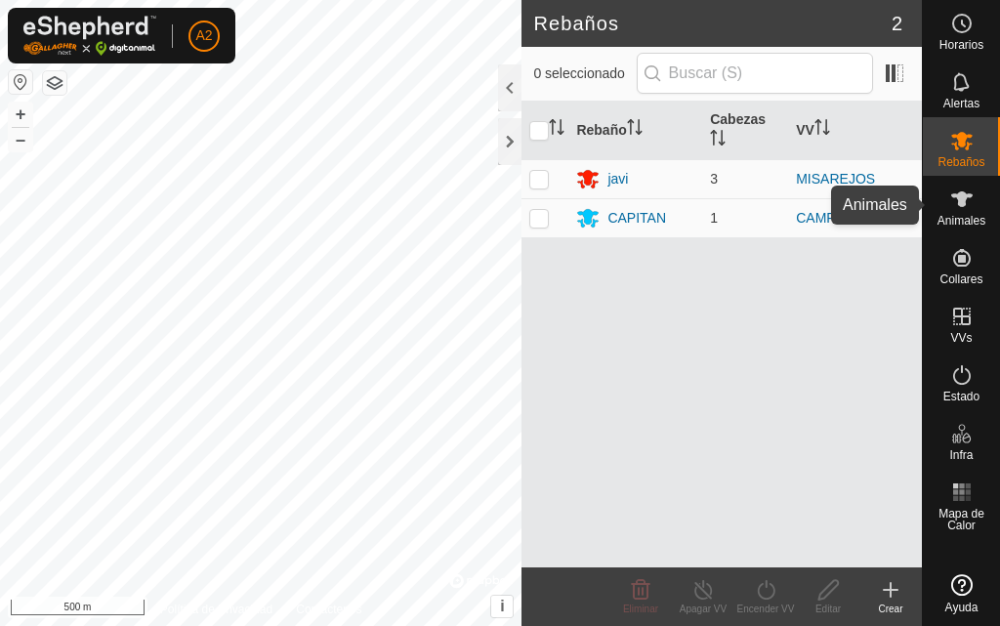
click at [960, 215] on span "Animales" at bounding box center [962, 221] width 48 height 12
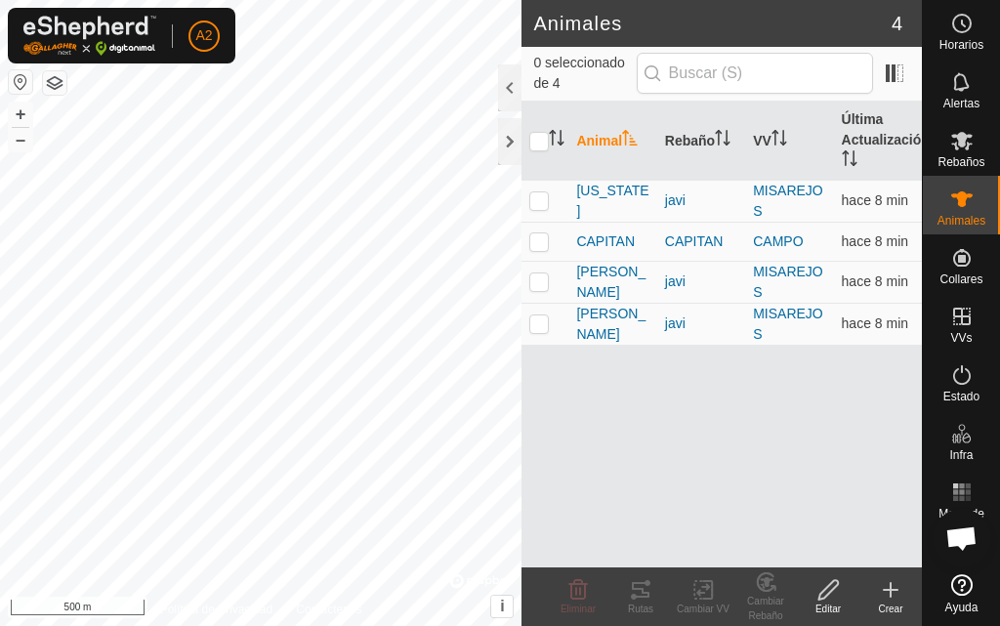
click at [887, 595] on icon at bounding box center [890, 589] width 23 height 23
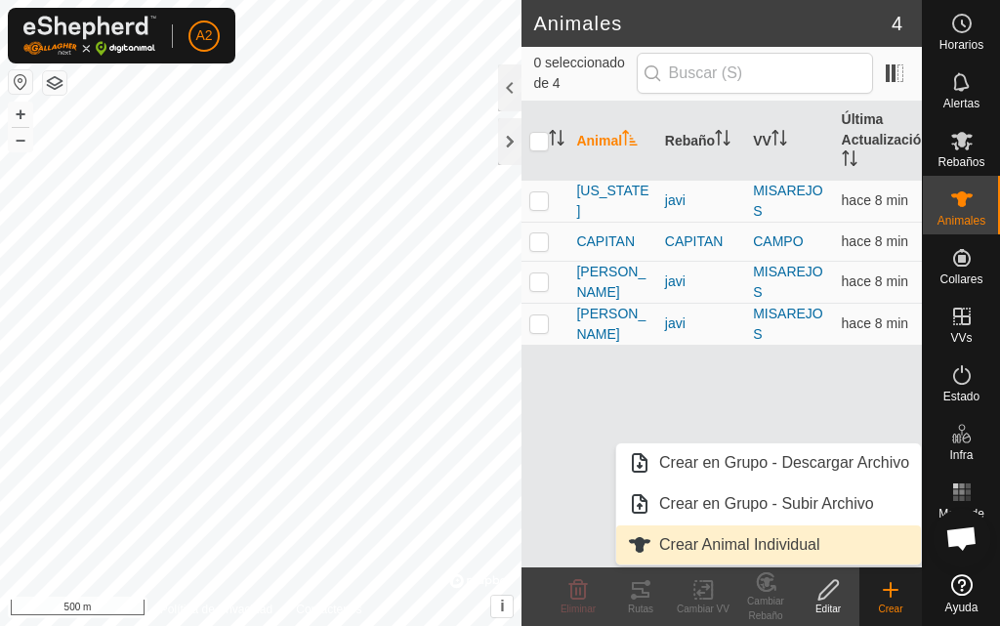
click at [740, 552] on link "Crear Animal Individual" at bounding box center [768, 545] width 305 height 39
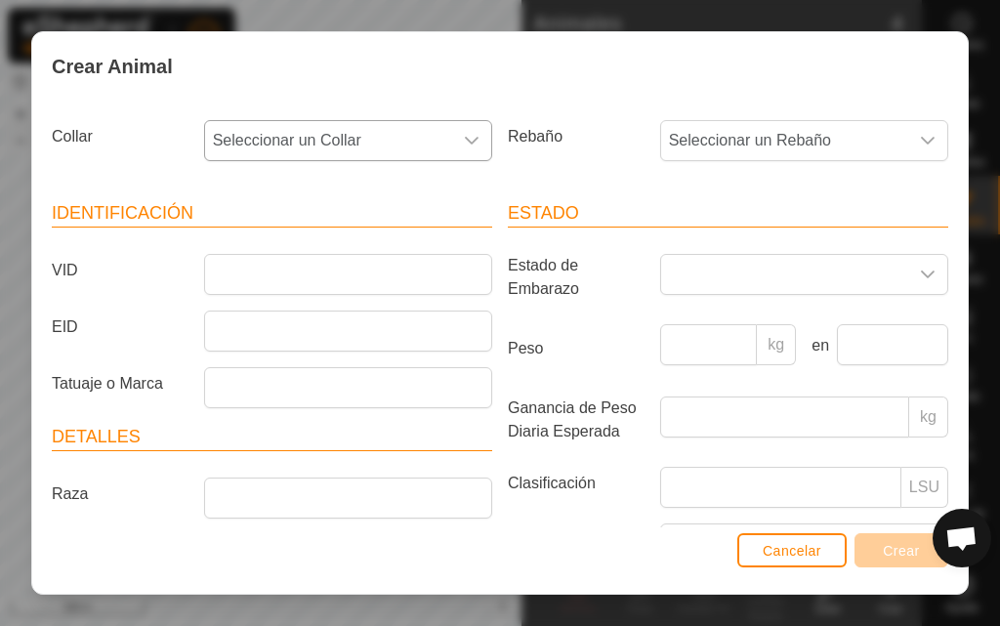
click at [468, 133] on icon "dropdown trigger" at bounding box center [472, 141] width 16 height 16
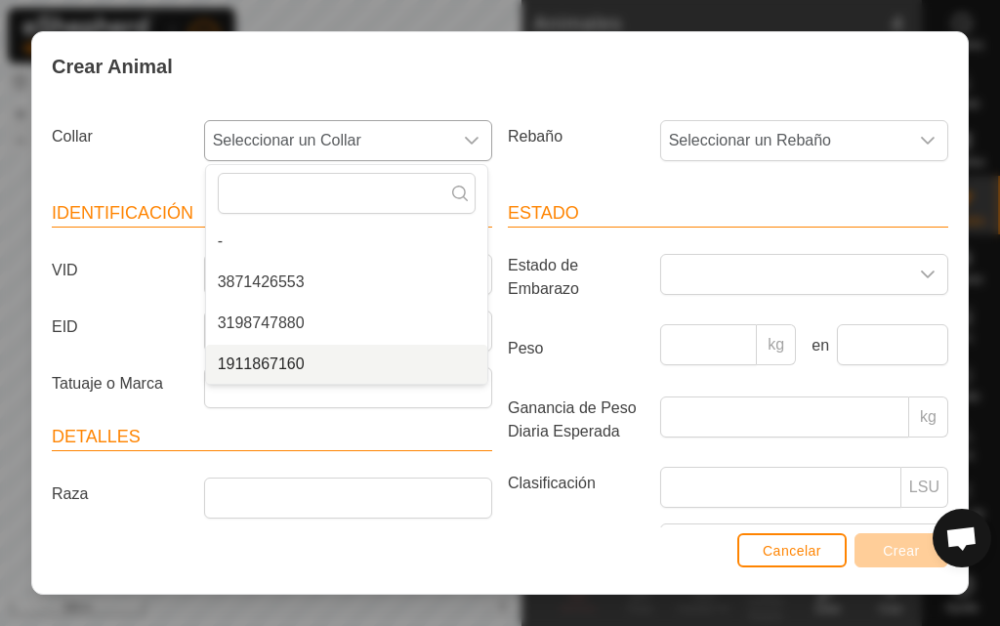
click at [372, 369] on li "1911867160" at bounding box center [346, 364] width 281 height 39
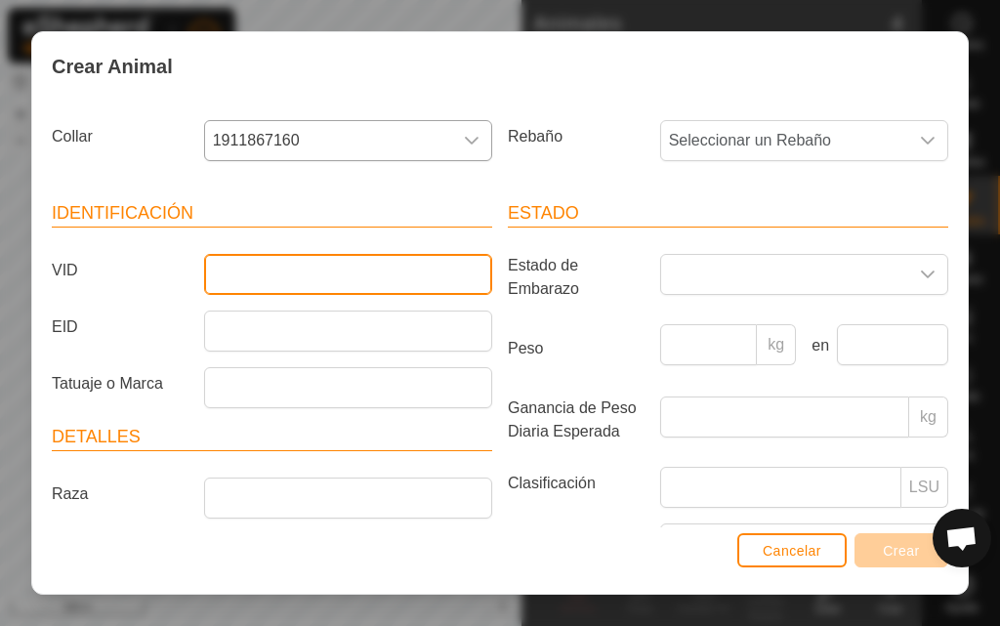
click at [311, 262] on input "VID" at bounding box center [348, 274] width 288 height 41
type input "camaron"
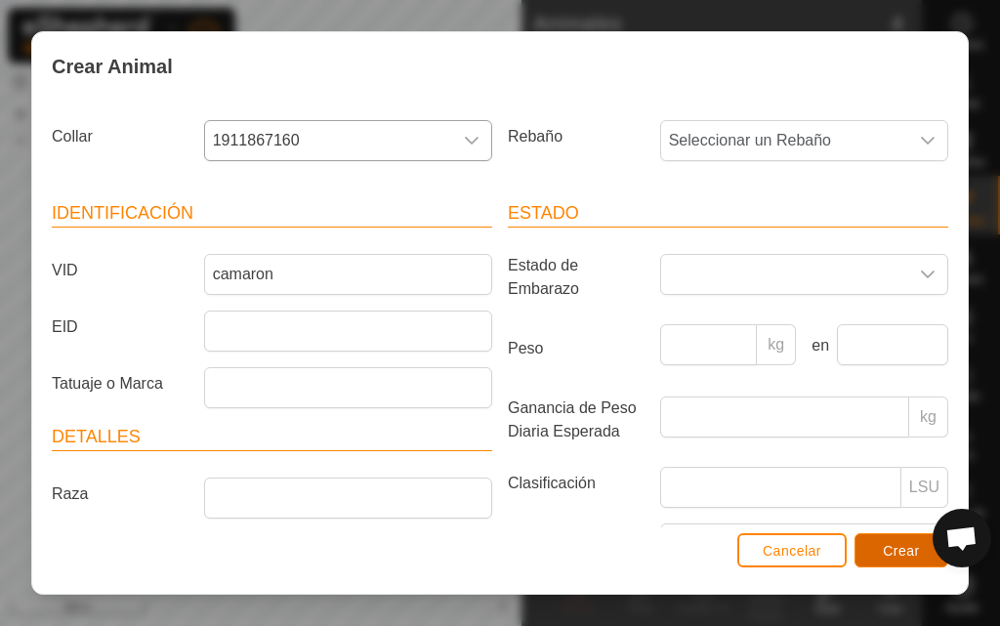
click at [891, 556] on span "Crear" at bounding box center [901, 551] width 37 height 16
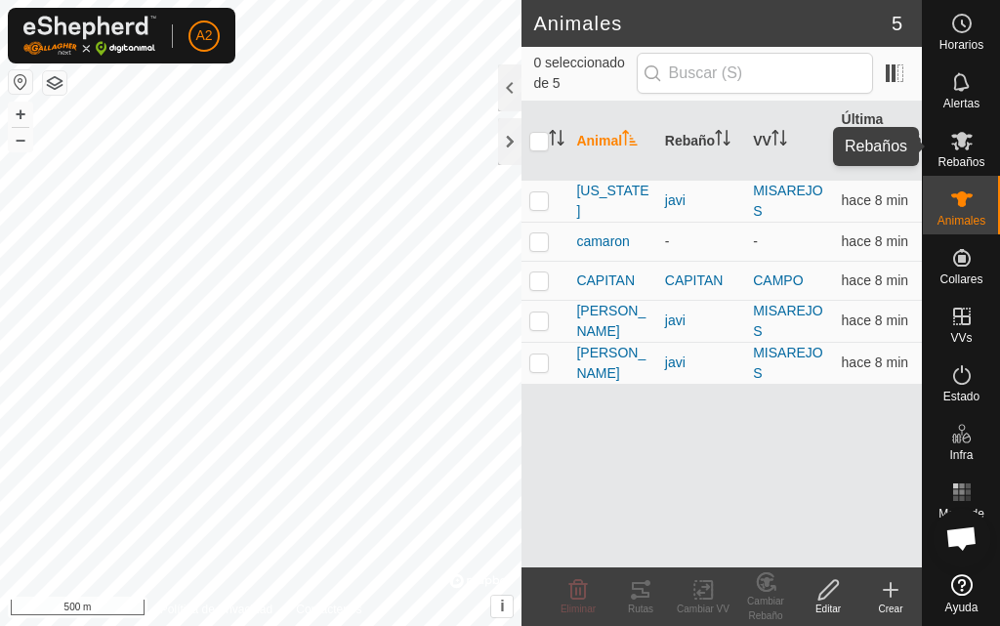
click at [972, 153] on es-mob-svg-icon at bounding box center [962, 140] width 35 height 31
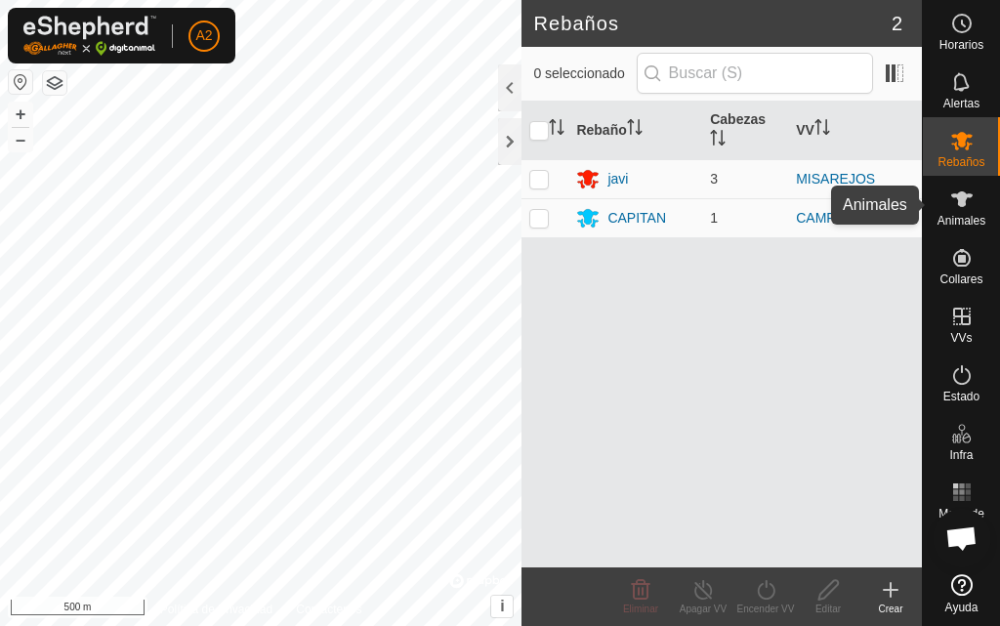
click at [970, 207] on icon at bounding box center [962, 199] width 23 height 23
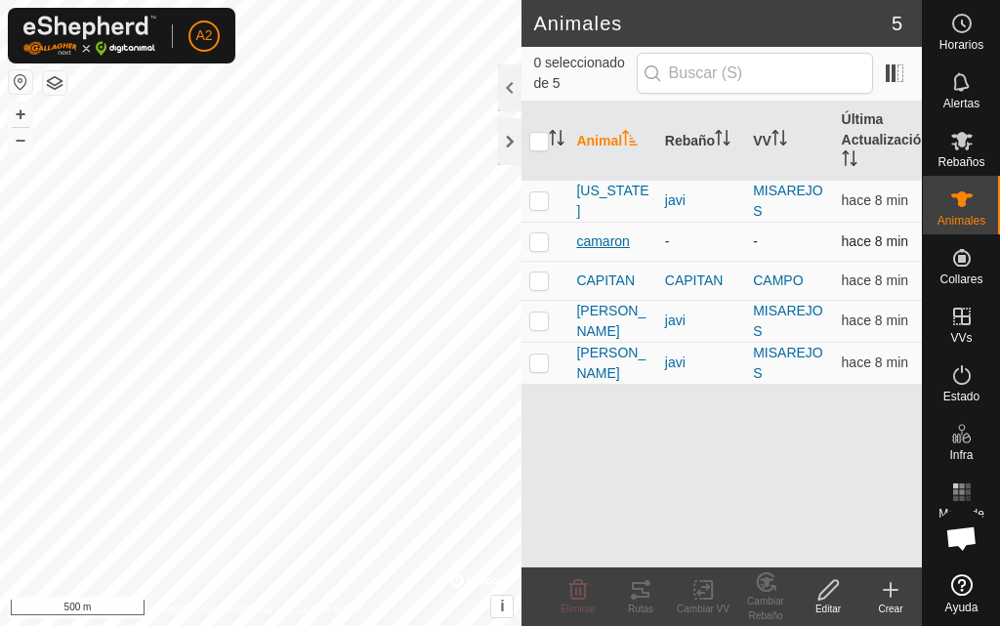
click at [585, 244] on span "camaron" at bounding box center [602, 242] width 53 height 21
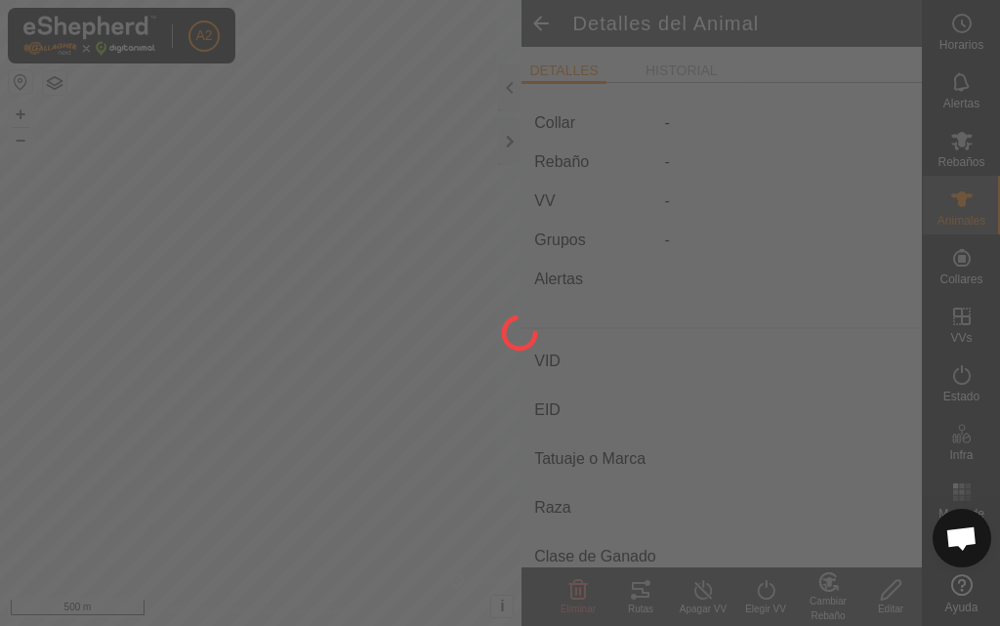
type input "camaron"
type input "-"
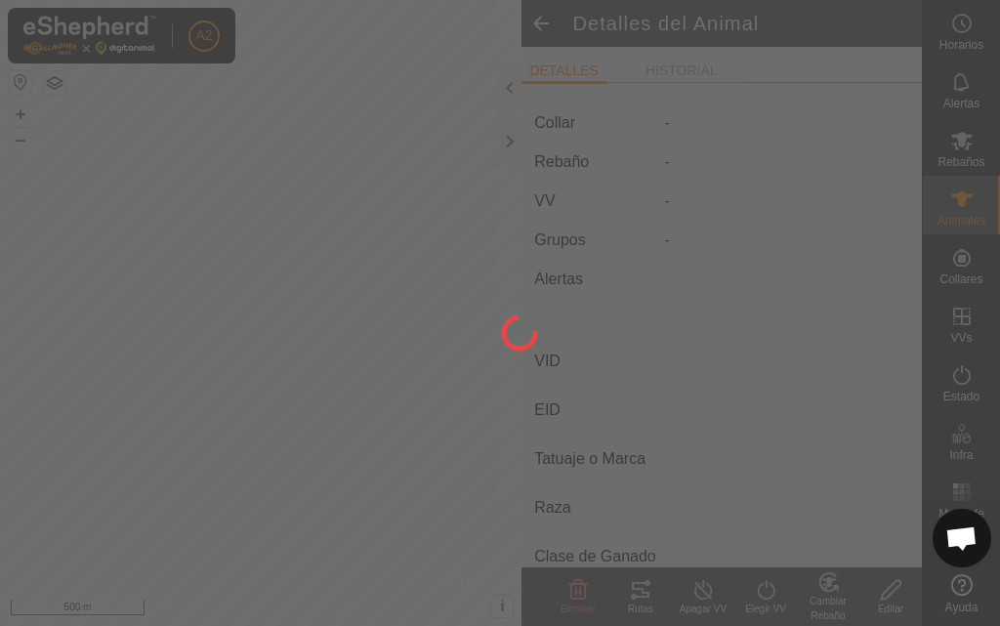
type input "0 kg"
type input "-"
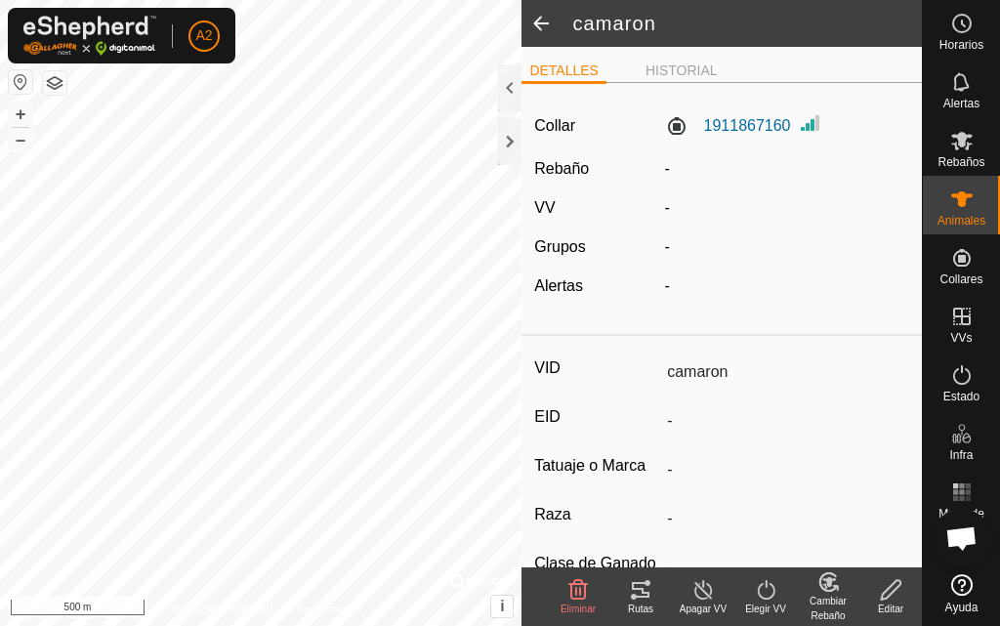
scroll to position [98, 0]
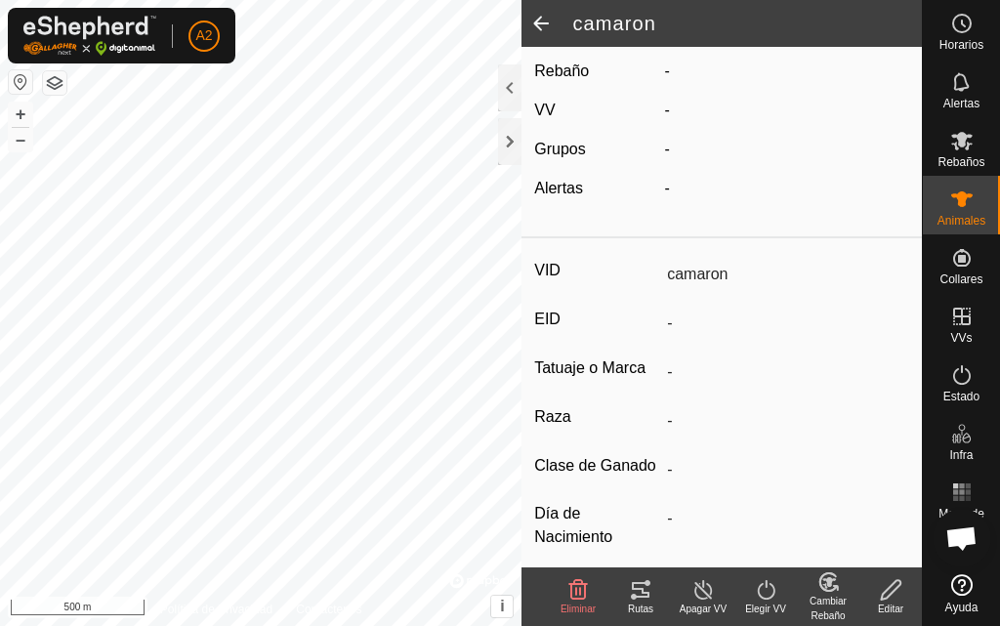
click at [768, 595] on icon at bounding box center [766, 589] width 24 height 23
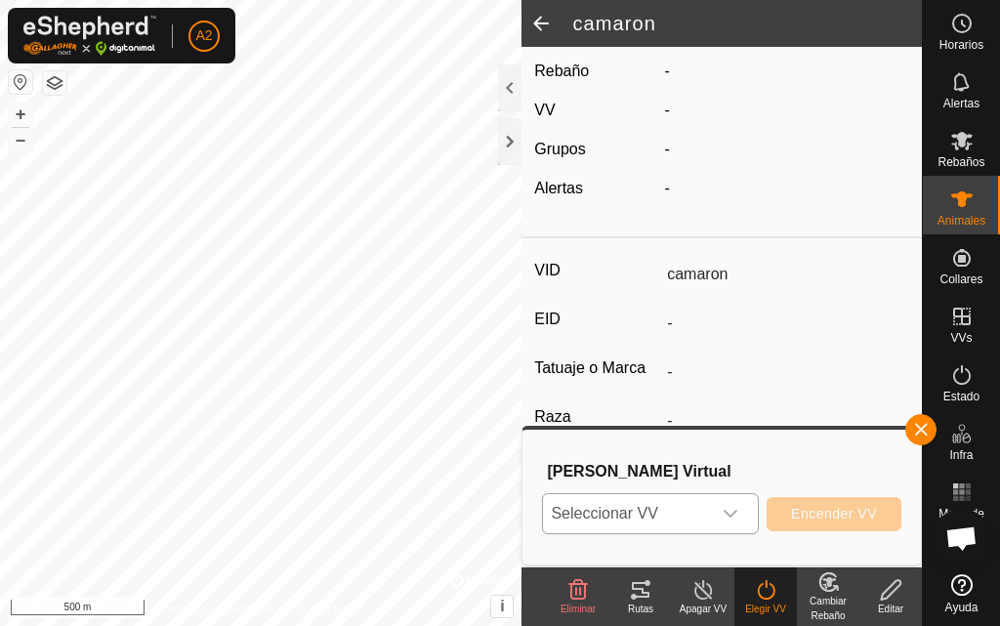
click at [731, 512] on icon "dropdown trigger" at bounding box center [731, 514] width 16 height 16
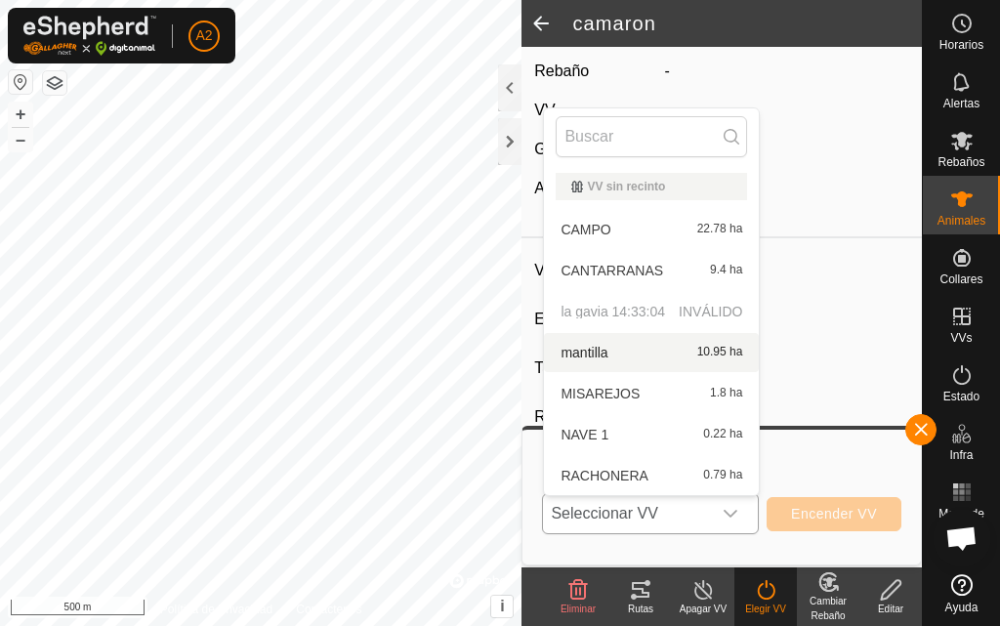
click at [691, 345] on li "mantilla 10.95 ha" at bounding box center [651, 352] width 215 height 39
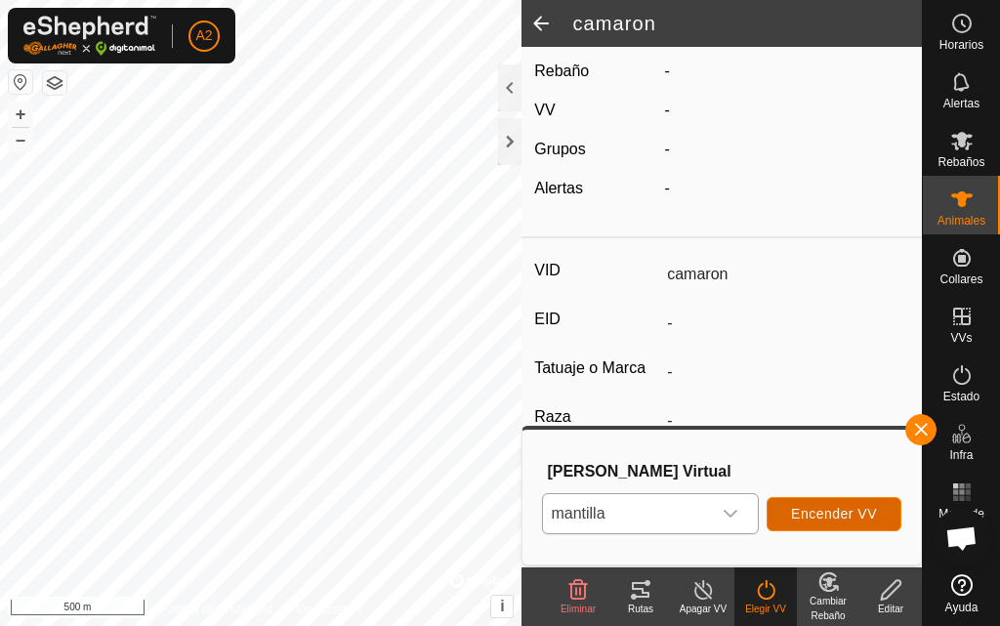
click at [821, 515] on span "Encender VV" at bounding box center [834, 514] width 86 height 16
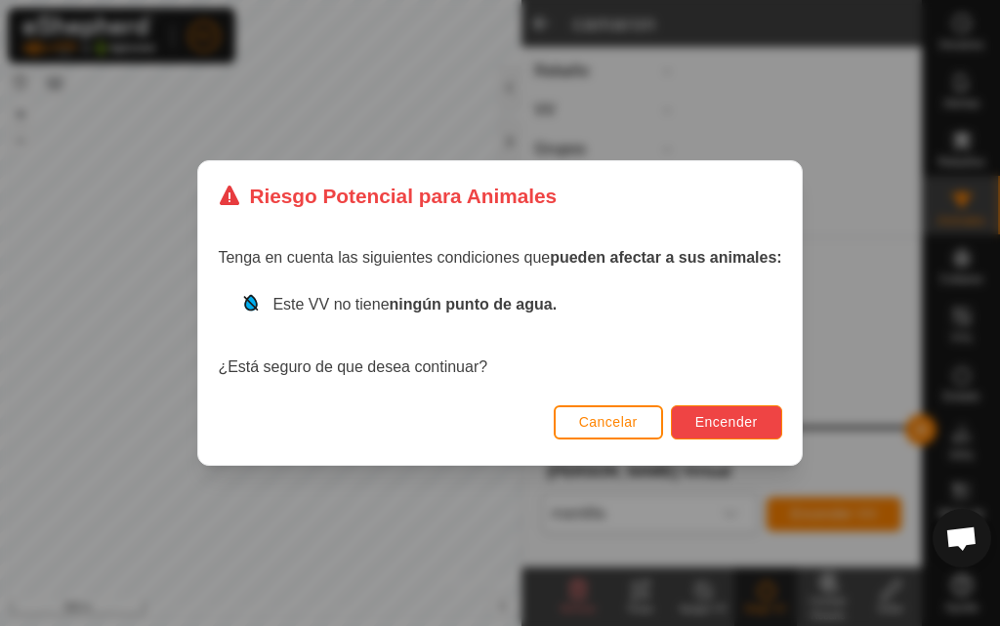
click at [729, 420] on span "Encender" at bounding box center [727, 422] width 63 height 16
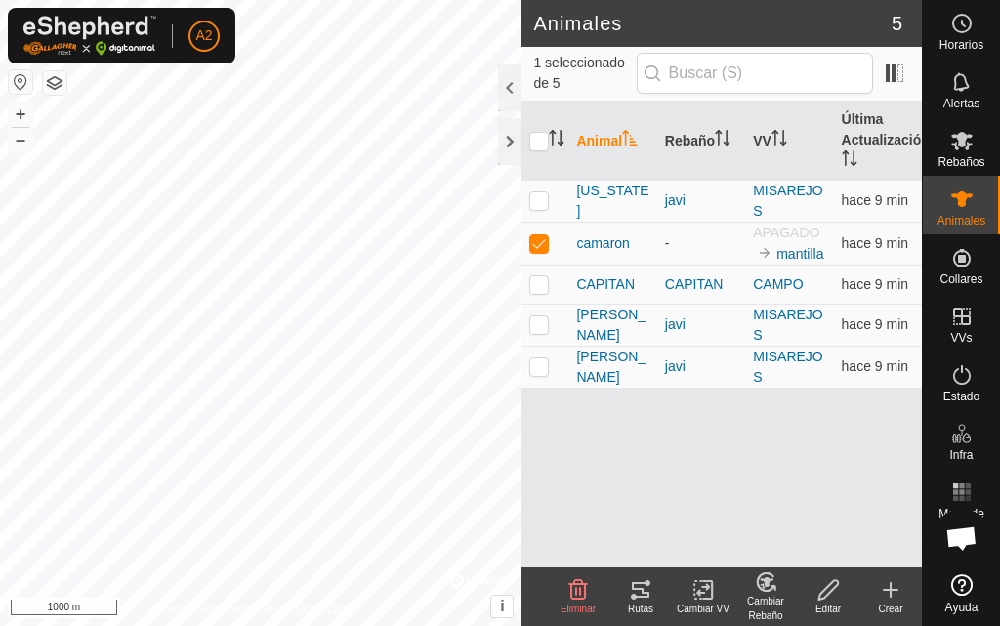
click at [641, 592] on icon at bounding box center [640, 589] width 23 height 23
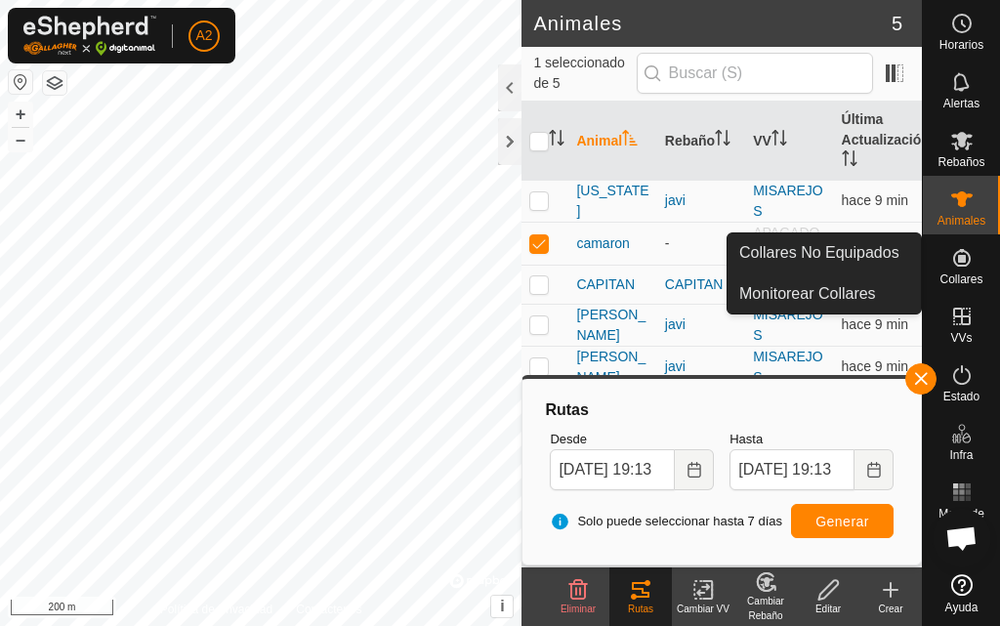
click at [969, 262] on icon at bounding box center [963, 258] width 18 height 18
click at [955, 274] on span "Collares" at bounding box center [961, 280] width 43 height 12
click at [956, 265] on icon at bounding box center [963, 258] width 18 height 18
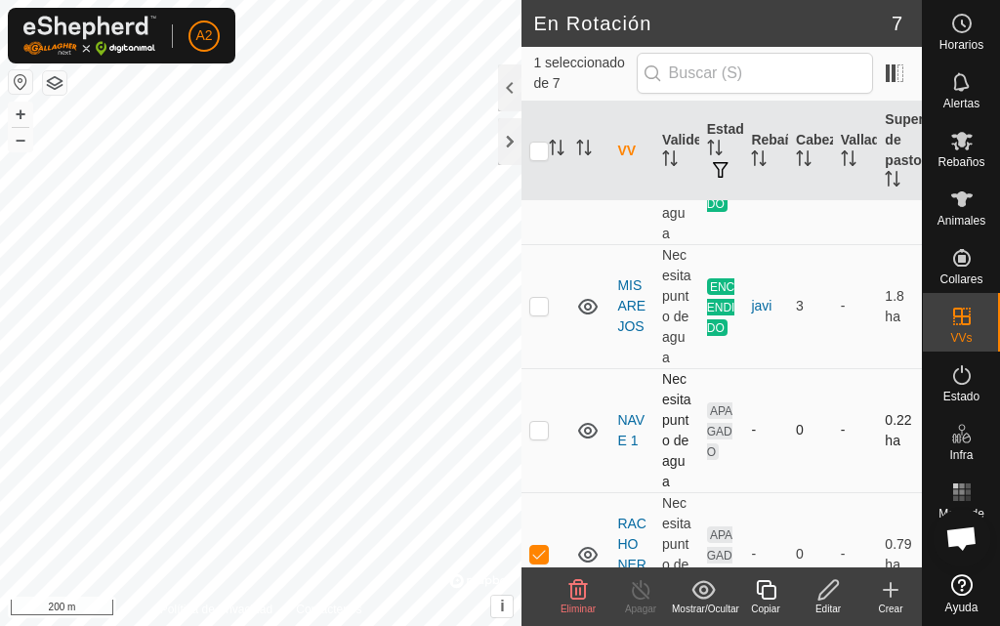
scroll to position [237, 0]
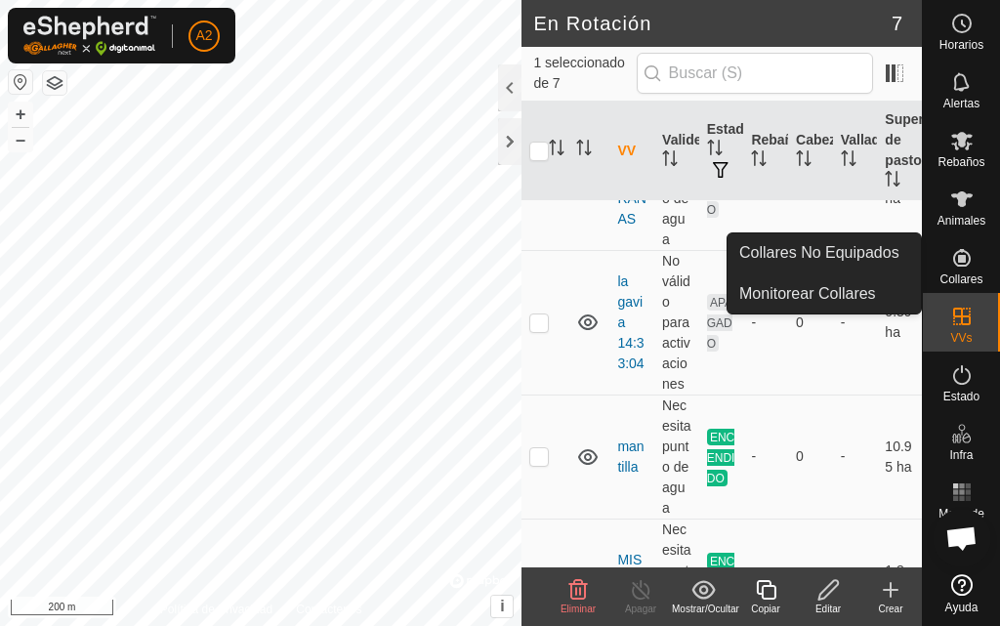
click at [955, 262] on icon at bounding box center [963, 258] width 18 height 18
click at [969, 270] on es-neckbands-svg-icon at bounding box center [962, 257] width 35 height 31
click at [961, 269] on icon at bounding box center [962, 257] width 23 height 23
click at [862, 247] on link "Collares No Equipados" at bounding box center [824, 252] width 193 height 39
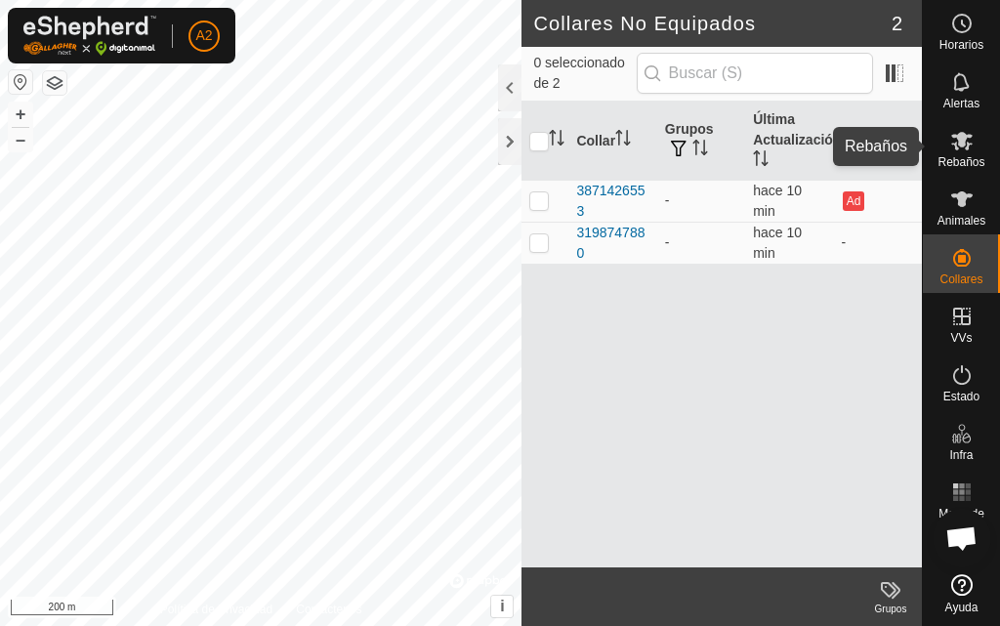
click at [955, 157] on span "Rebaños" at bounding box center [961, 162] width 47 height 12
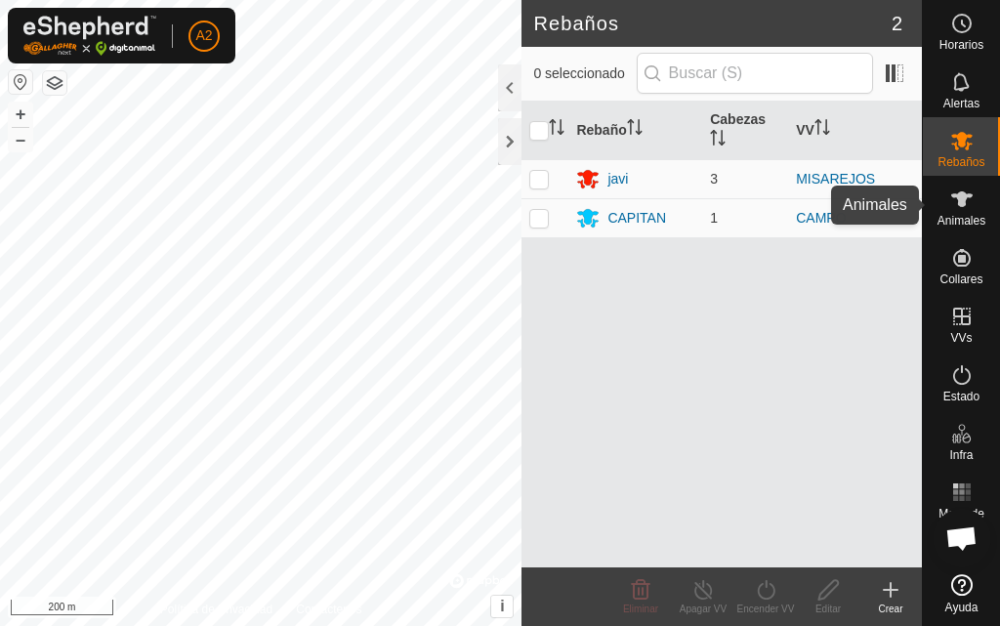
click at [969, 217] on span "Animales" at bounding box center [962, 221] width 48 height 12
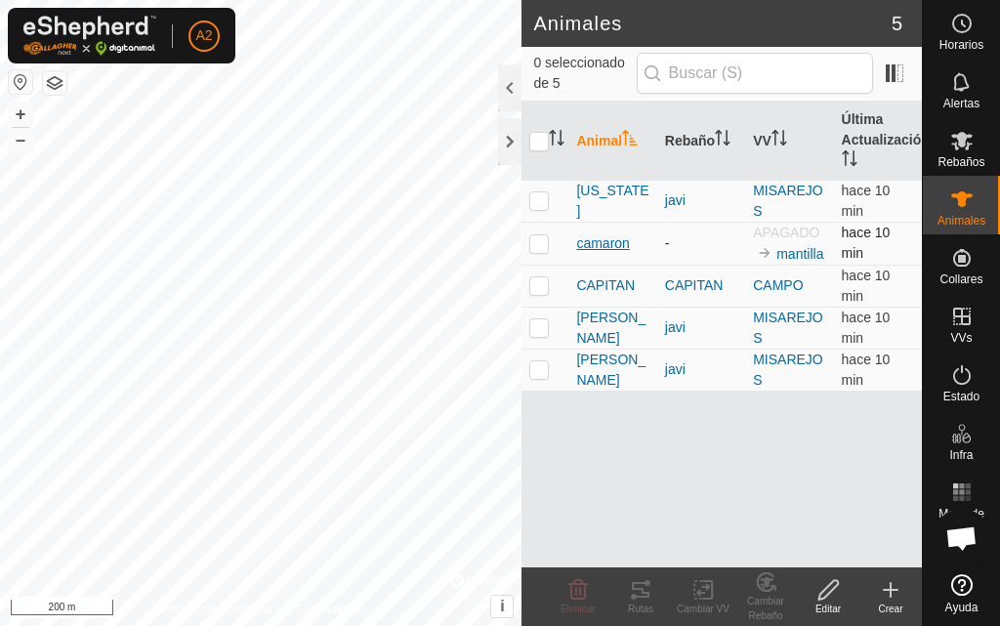
click at [599, 246] on span "camaron" at bounding box center [602, 243] width 53 height 21
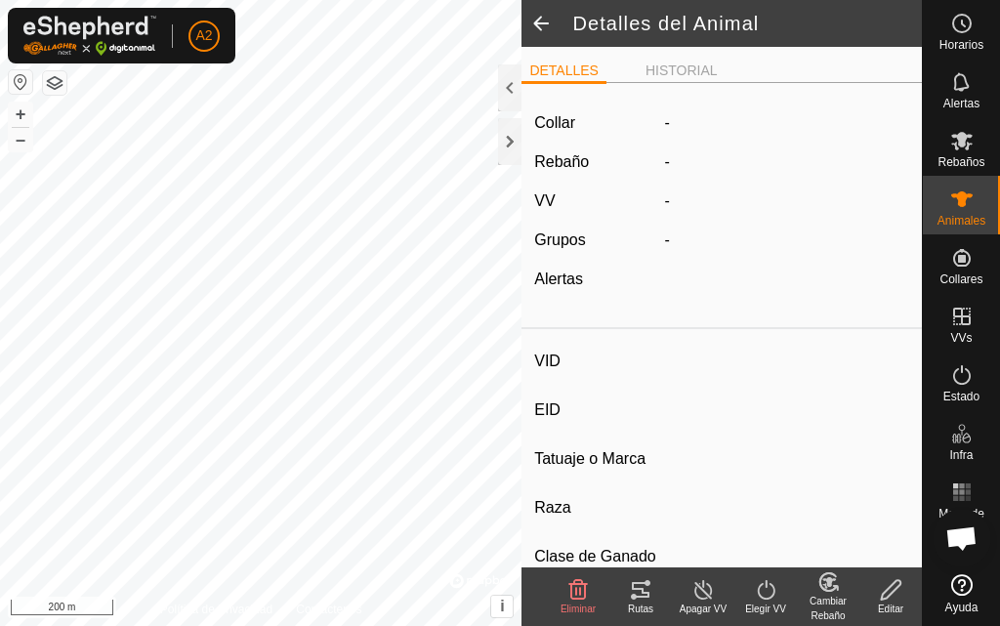
type input "camaron"
type input "-"
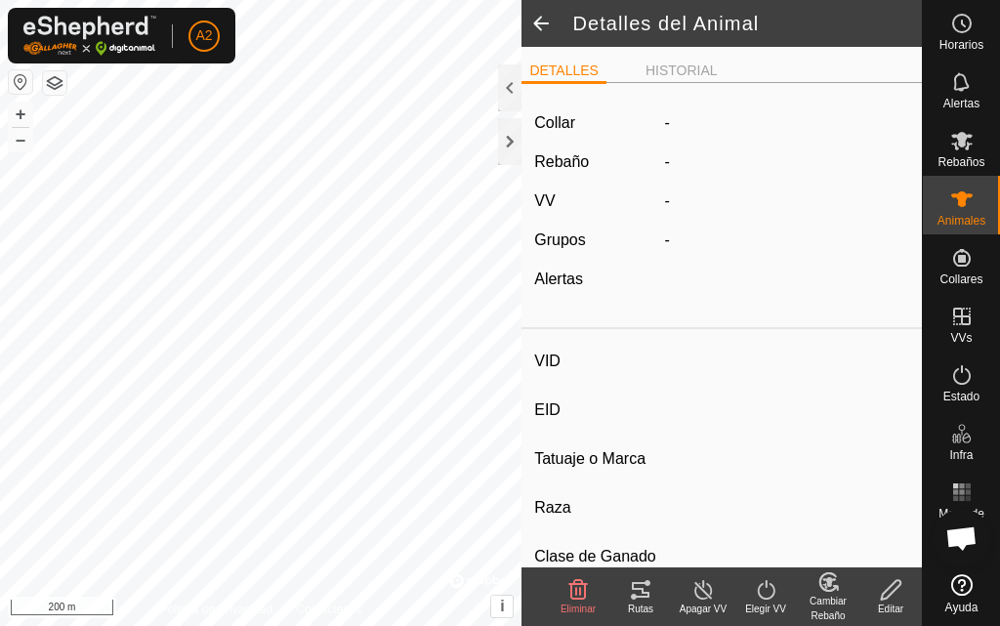
type input "0 kg"
type input "-"
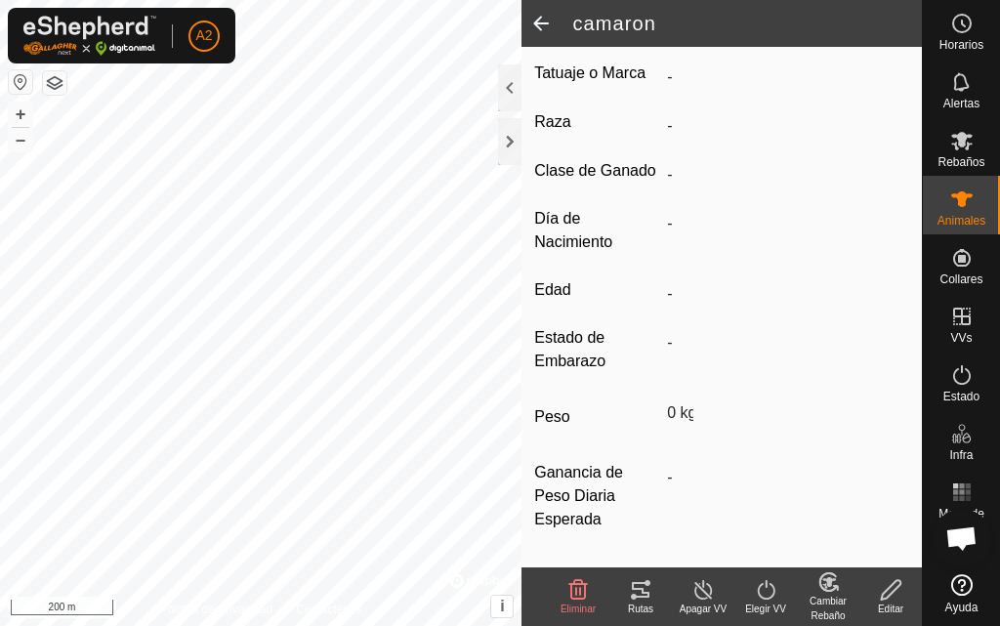
scroll to position [414, 0]
click at [893, 603] on div "Editar" at bounding box center [891, 609] width 63 height 15
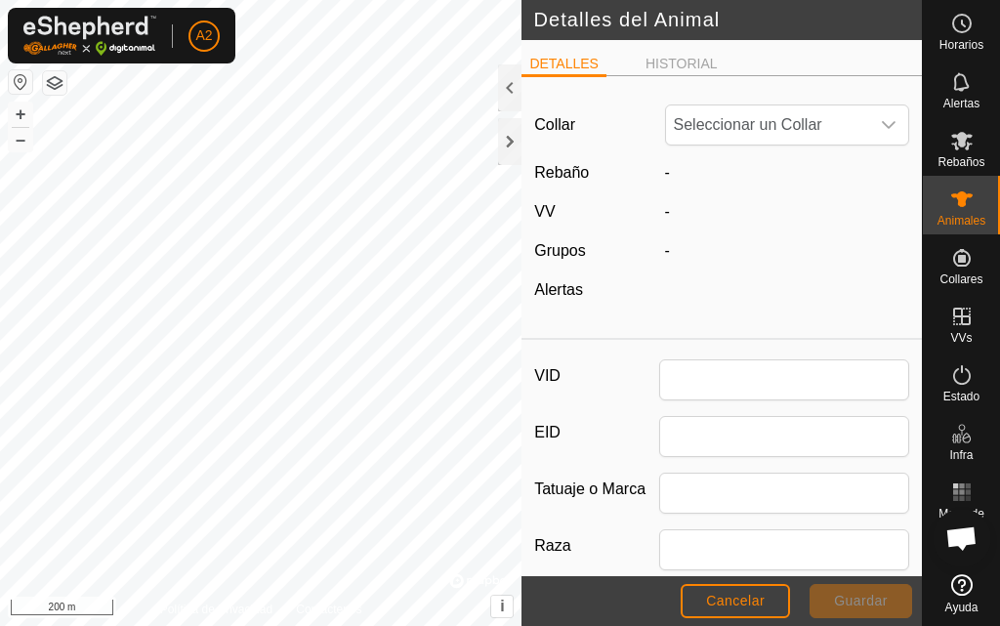
type input "camaron"
type input "0"
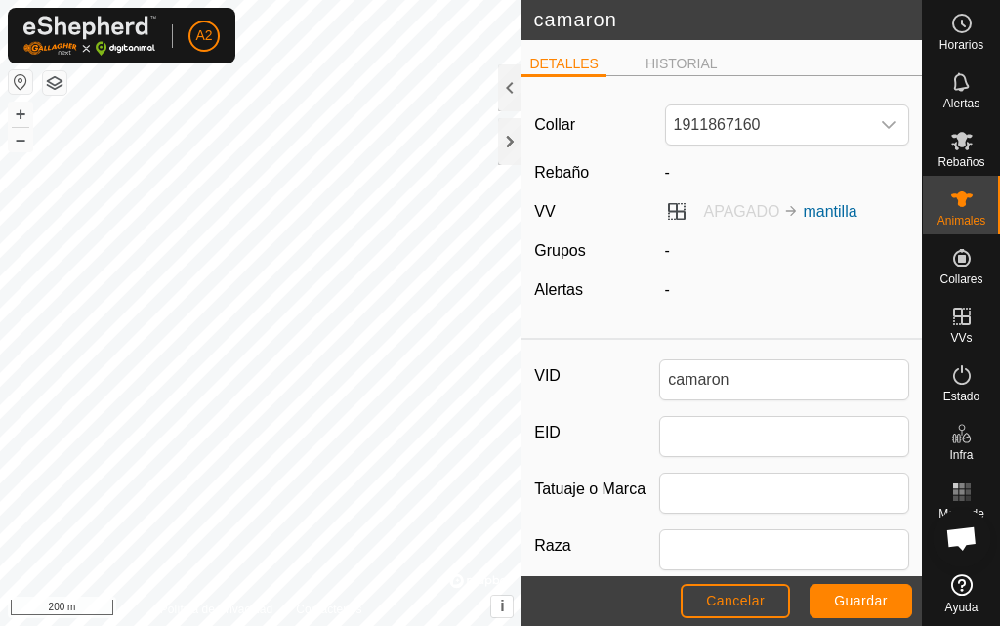
click at [658, 175] on div "-" at bounding box center [788, 172] width 261 height 23
click at [557, 174] on label "Rebaño" at bounding box center [561, 172] width 55 height 17
click at [508, 135] on div at bounding box center [509, 141] width 23 height 47
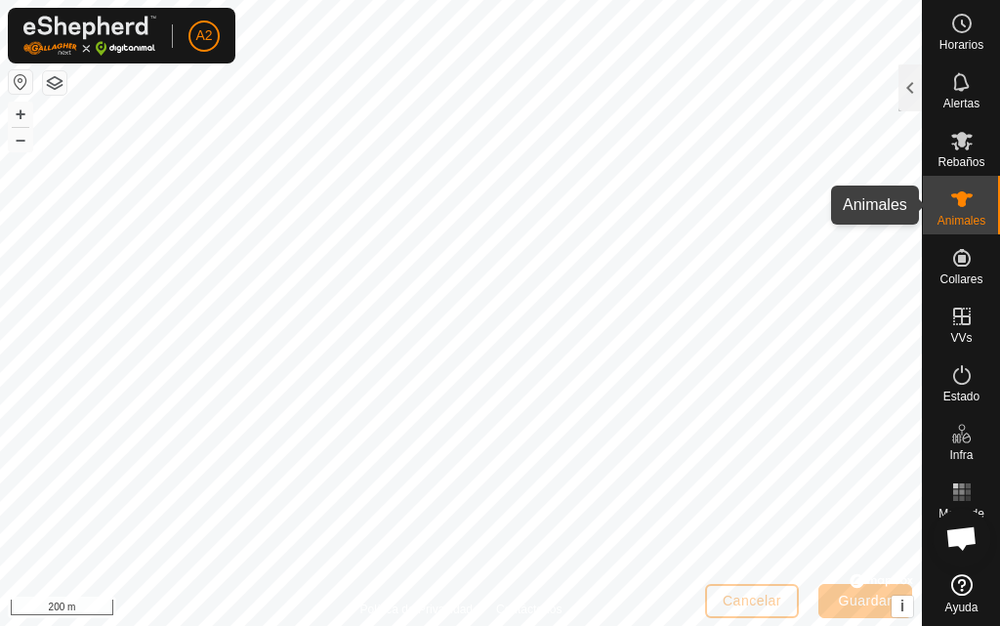
click at [956, 192] on icon at bounding box center [962, 199] width 23 height 23
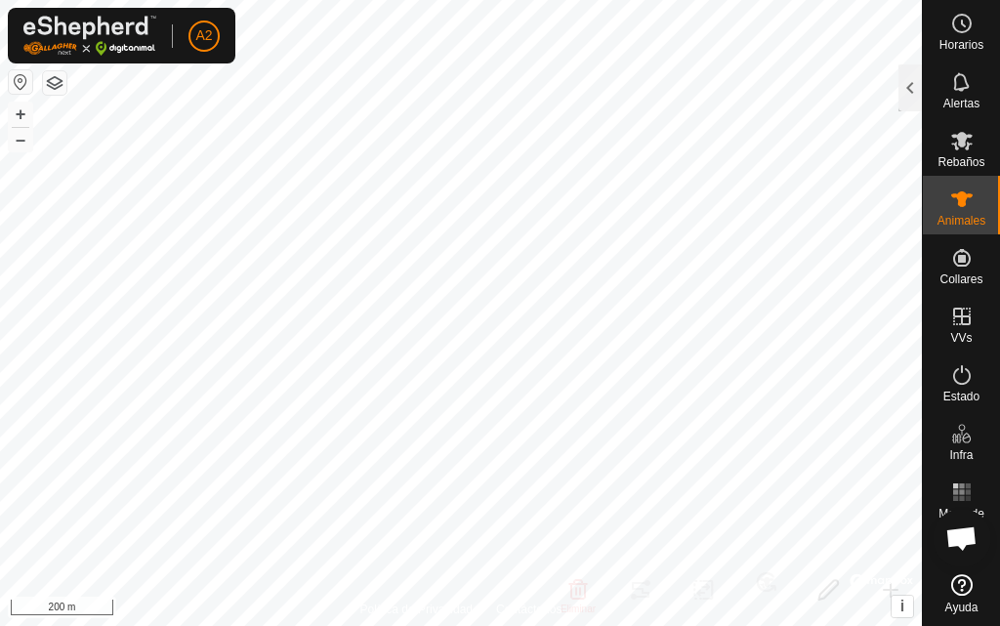
click at [956, 199] on icon at bounding box center [962, 199] width 23 height 23
click at [964, 156] on span "Rebaños" at bounding box center [961, 162] width 47 height 12
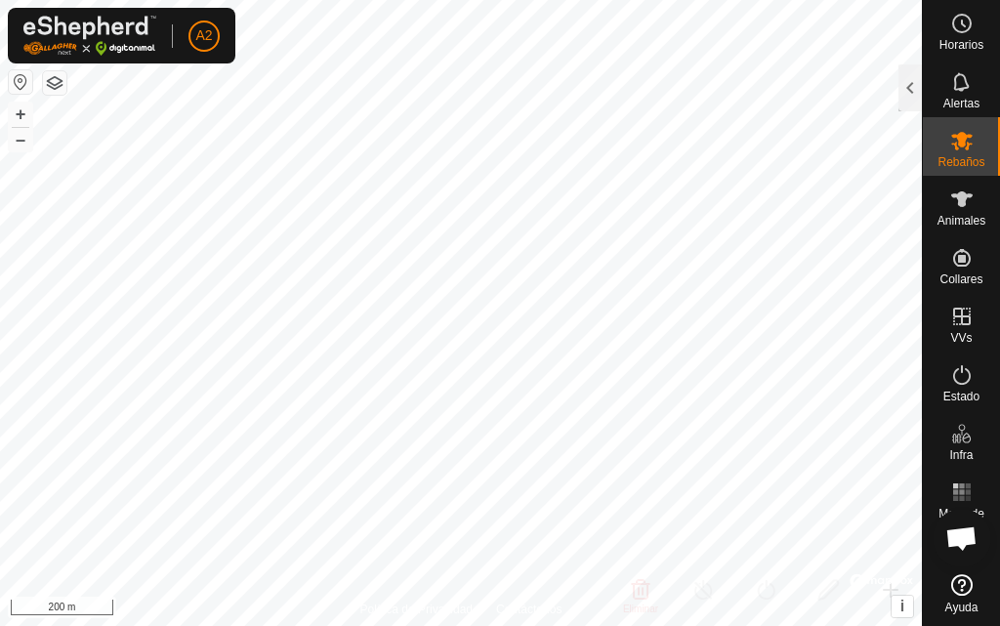
click at [946, 146] on es-mob-svg-icon at bounding box center [962, 140] width 35 height 31
click at [914, 87] on div at bounding box center [910, 87] width 23 height 47
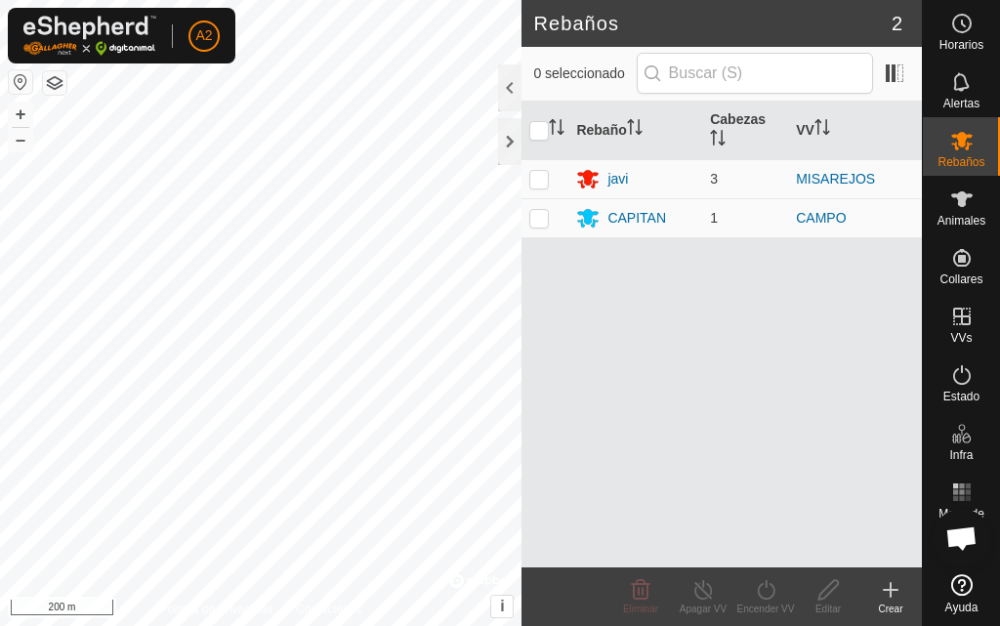
click at [888, 596] on icon at bounding box center [890, 589] width 23 height 23
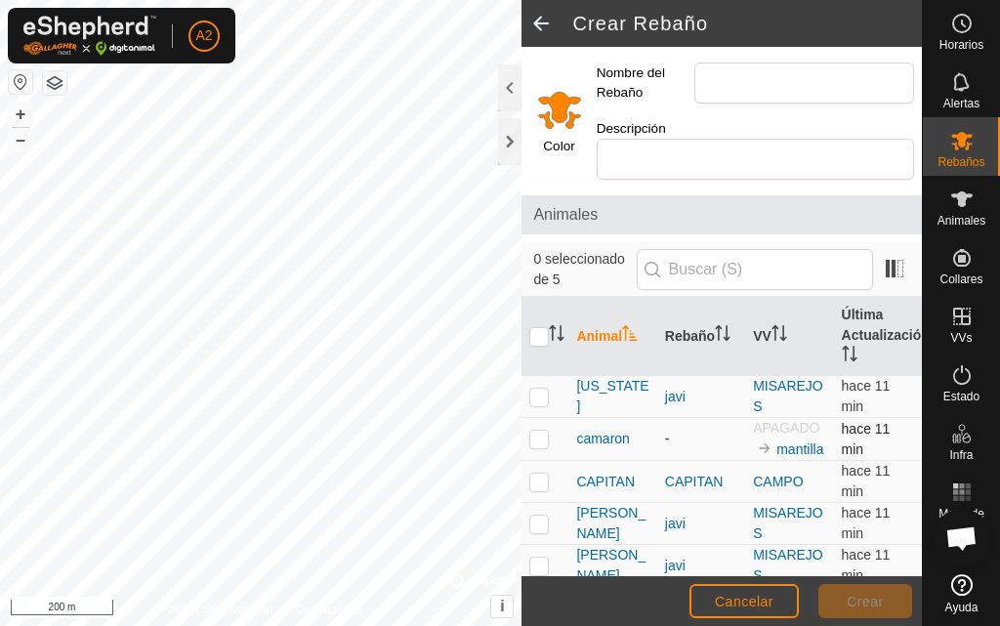
click at [542, 446] on p-checkbox at bounding box center [540, 439] width 20 height 16
checkbox input "true"
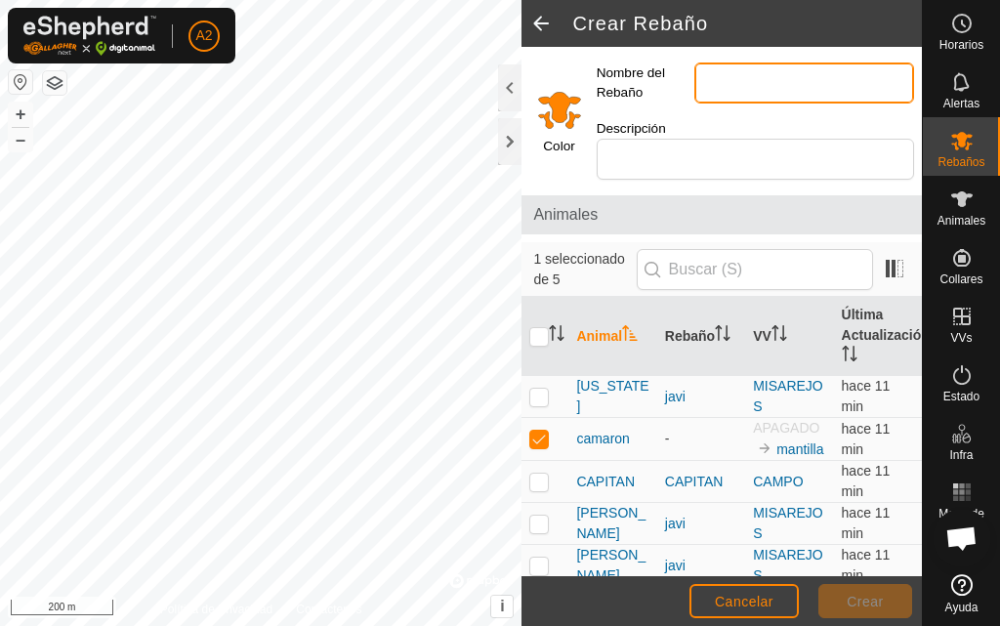
click at [766, 85] on input "Nombre del Rebaño" at bounding box center [805, 83] width 220 height 41
type input "camaron"
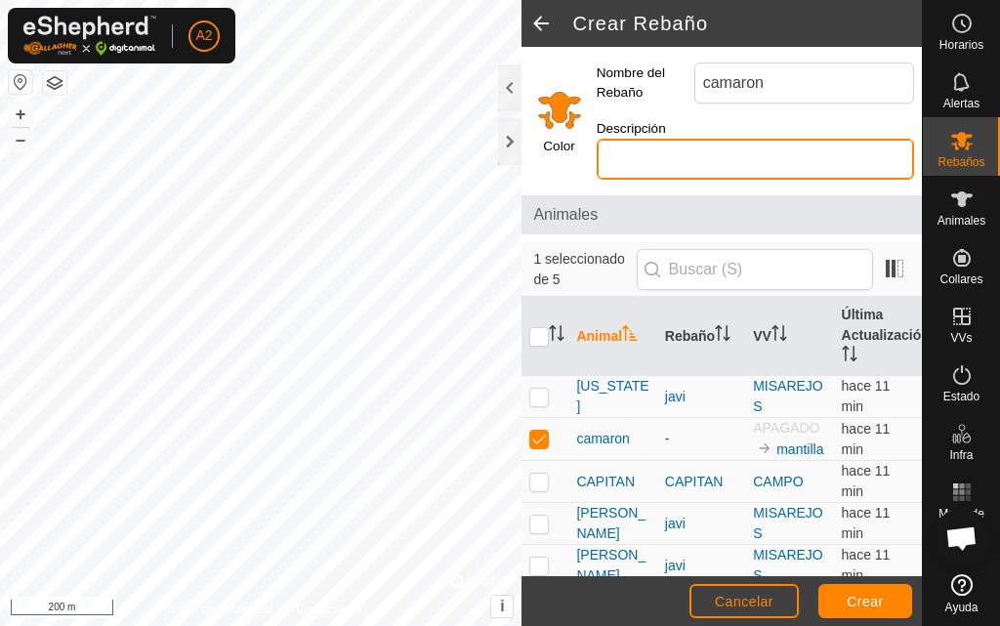
click at [657, 160] on input "Descripción" at bounding box center [756, 159] width 318 height 41
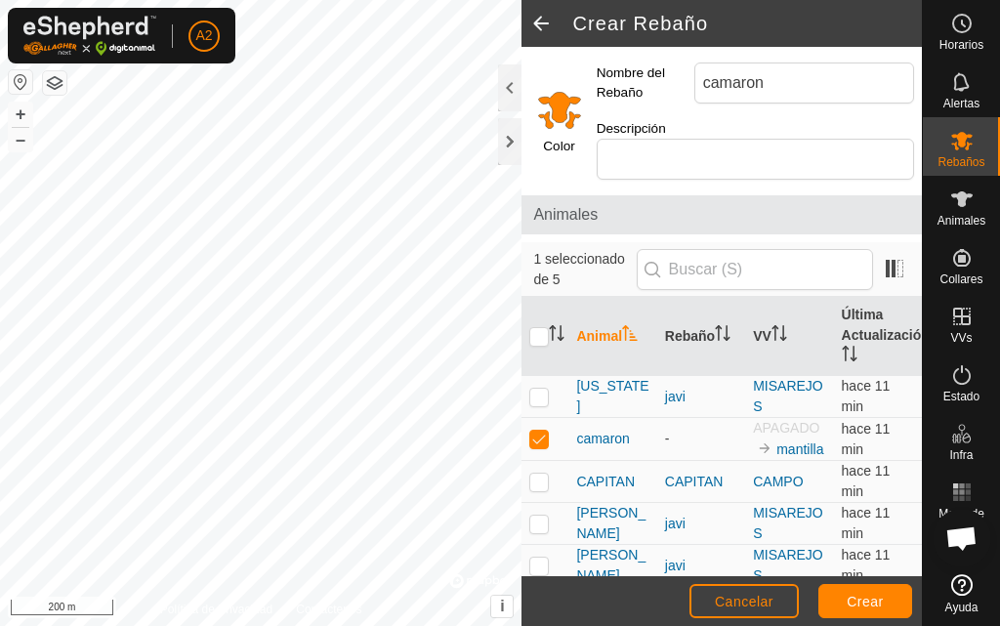
click at [564, 102] on input "Select a color" at bounding box center [559, 109] width 47 height 47
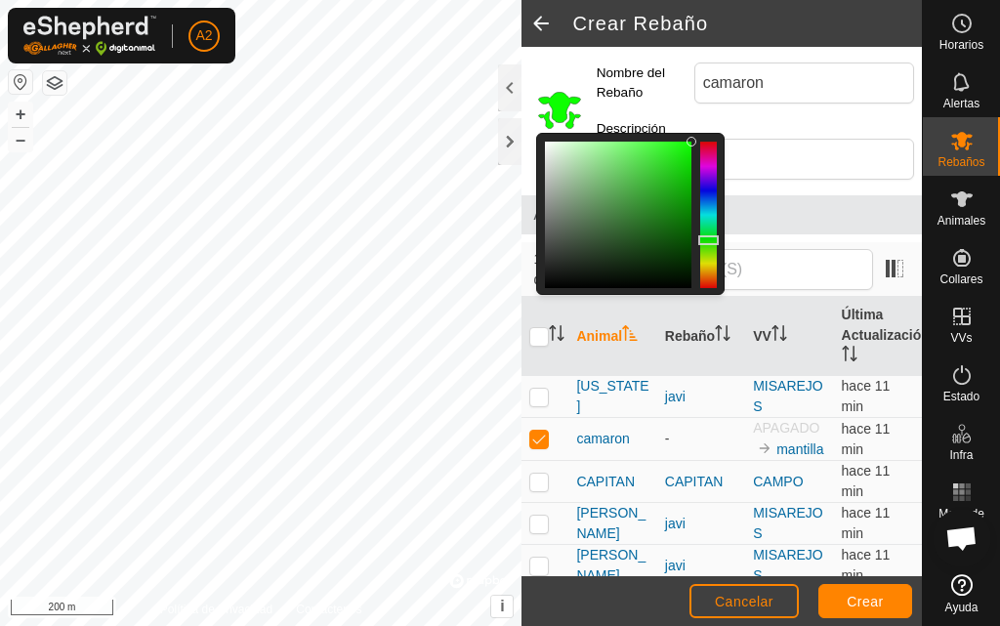
click at [705, 240] on div at bounding box center [708, 215] width 17 height 147
click at [773, 149] on input "Descripción" at bounding box center [756, 159] width 318 height 41
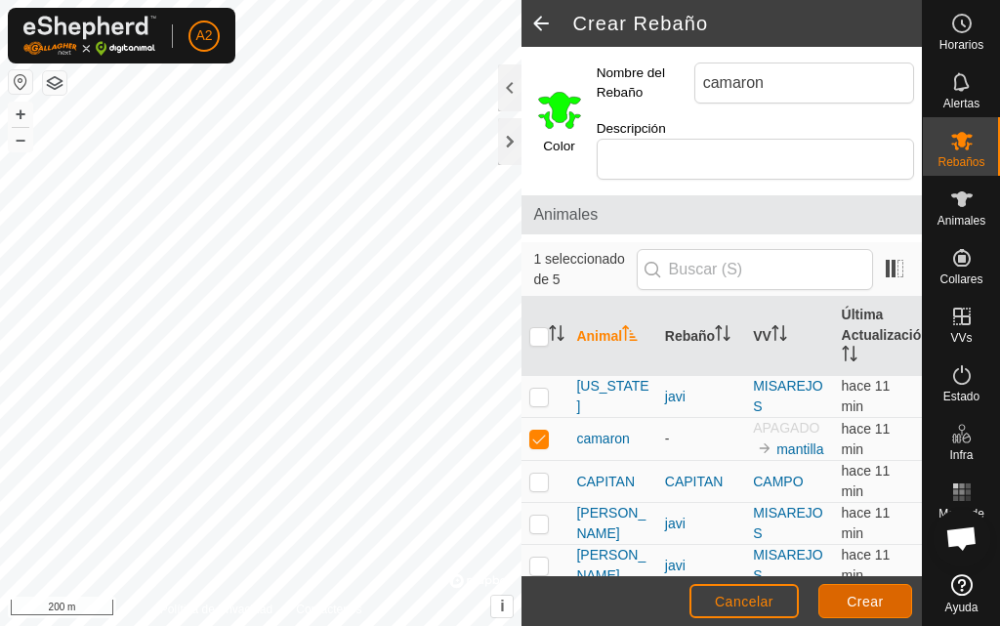
click at [871, 604] on span "Crear" at bounding box center [865, 602] width 37 height 16
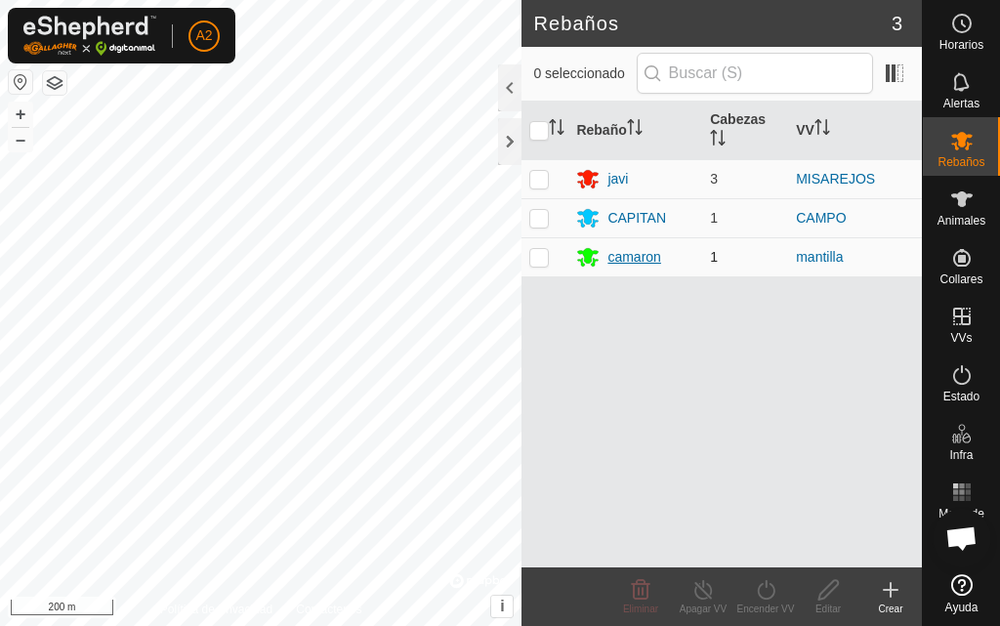
click at [647, 260] on div "camaron" at bounding box center [634, 257] width 53 height 21
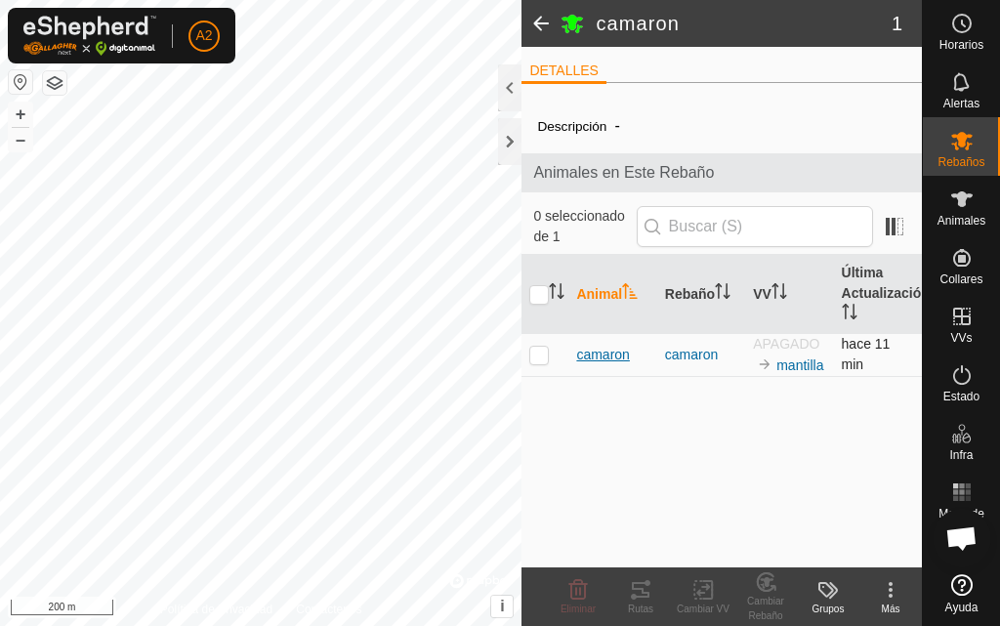
click at [613, 357] on span "camaron" at bounding box center [602, 355] width 53 height 21
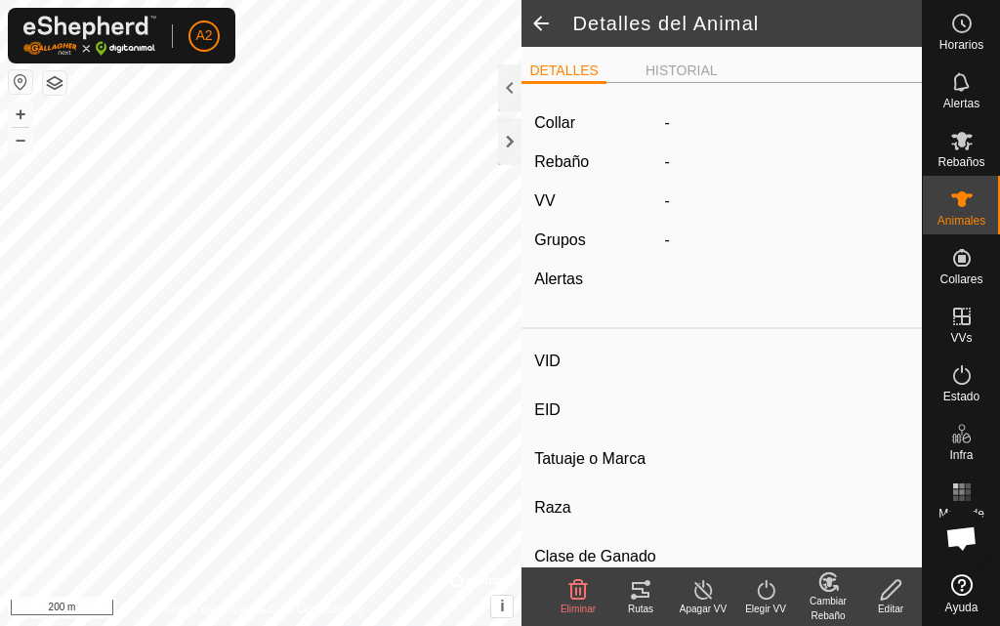
type input "camaron"
type input "-"
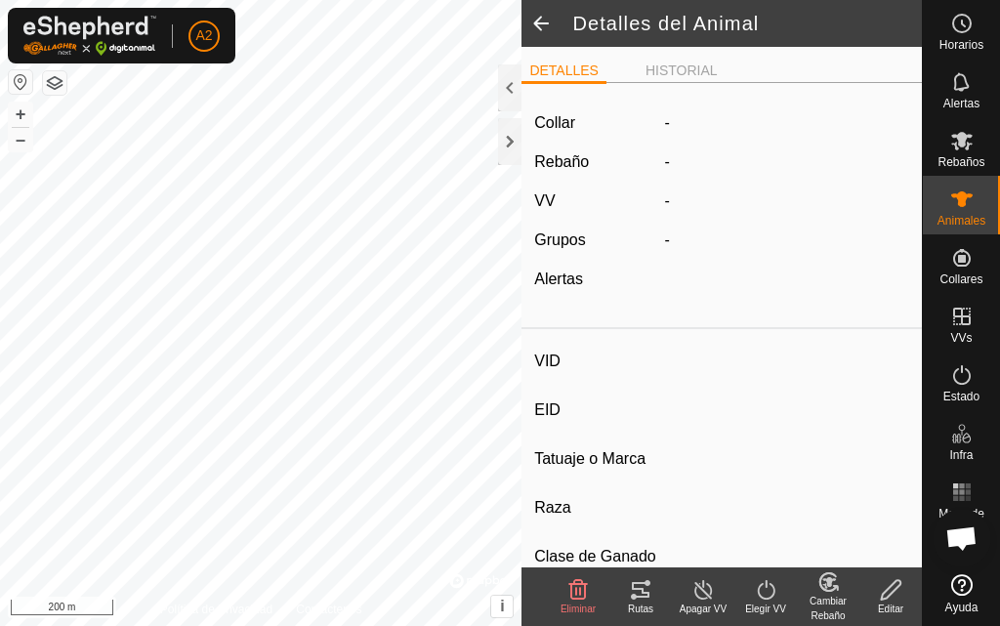
type input "0 kg"
type input "-"
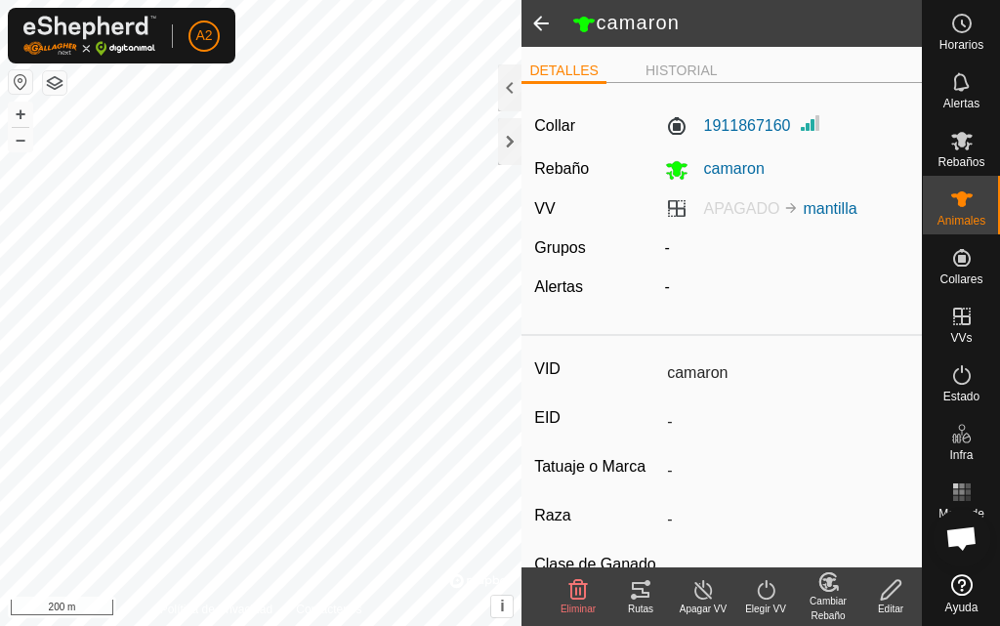
click at [761, 598] on icon at bounding box center [766, 589] width 24 height 23
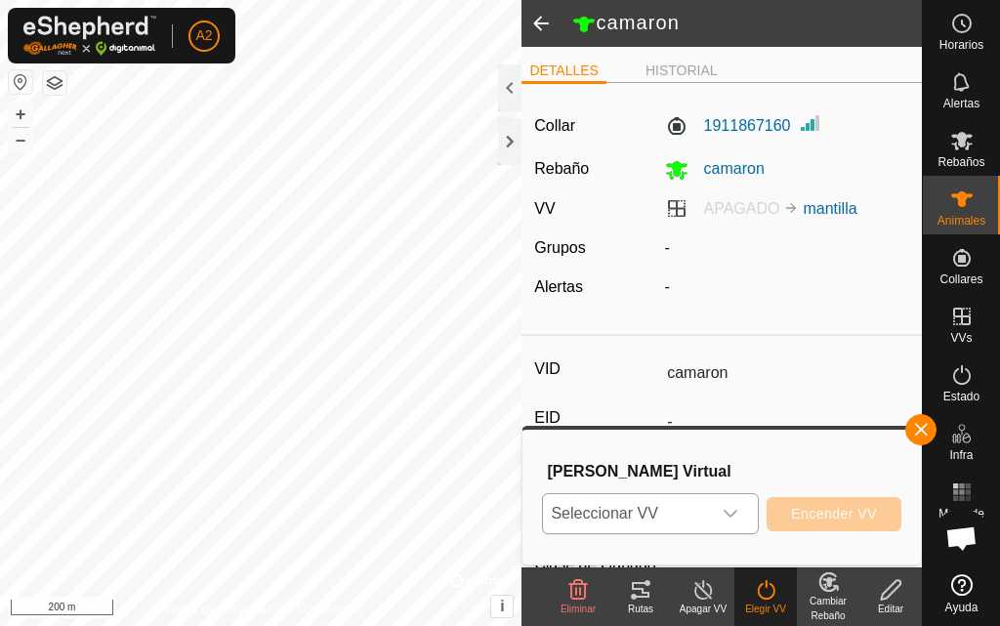
click at [736, 512] on icon "dropdown trigger" at bounding box center [731, 514] width 14 height 8
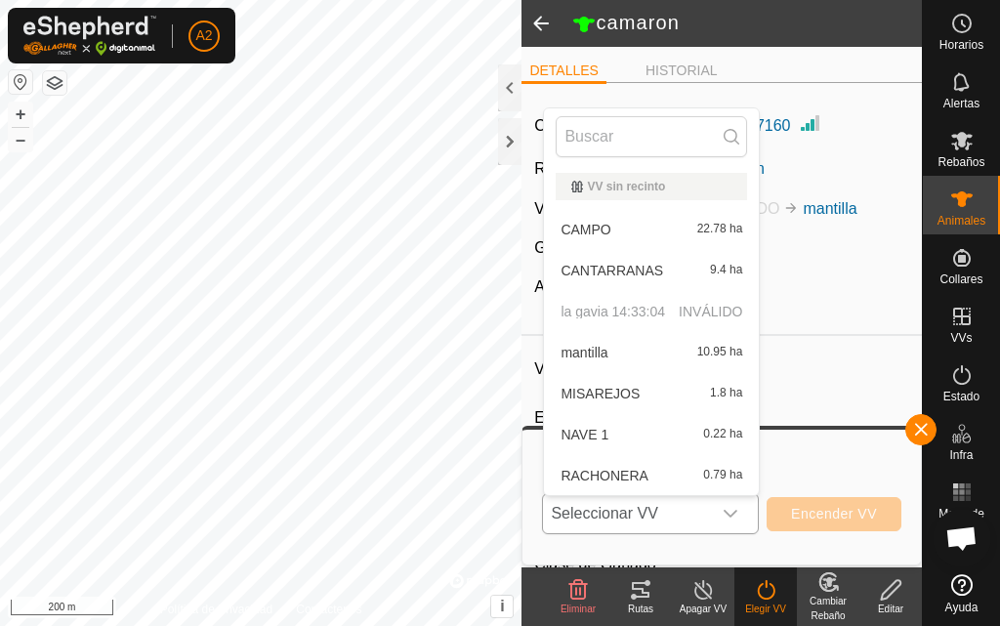
click at [689, 352] on li "mantilla 10.95 ha" at bounding box center [651, 352] width 215 height 39
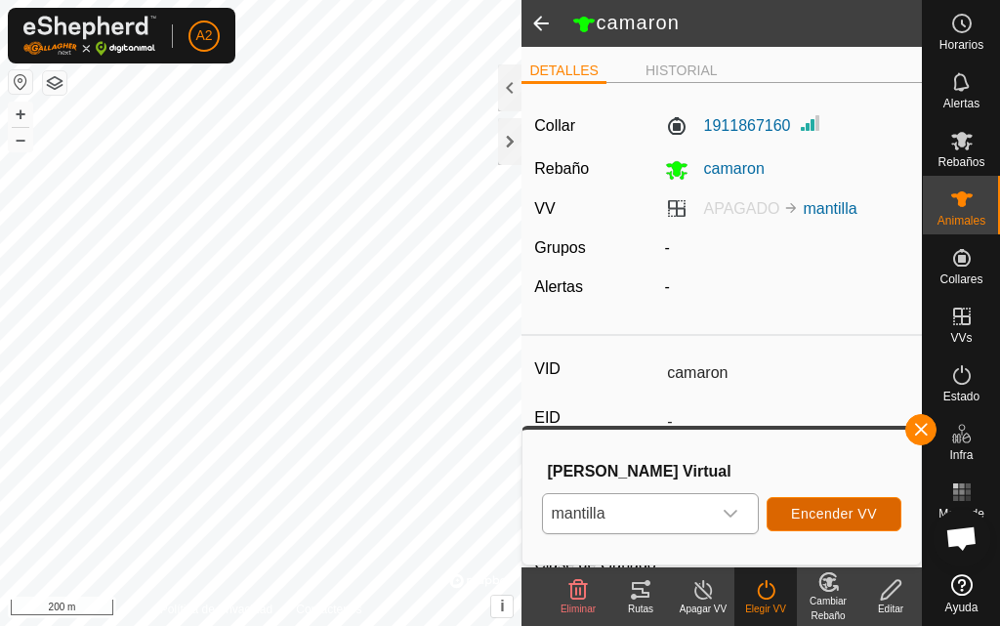
click at [842, 520] on span "Encender VV" at bounding box center [834, 514] width 86 height 16
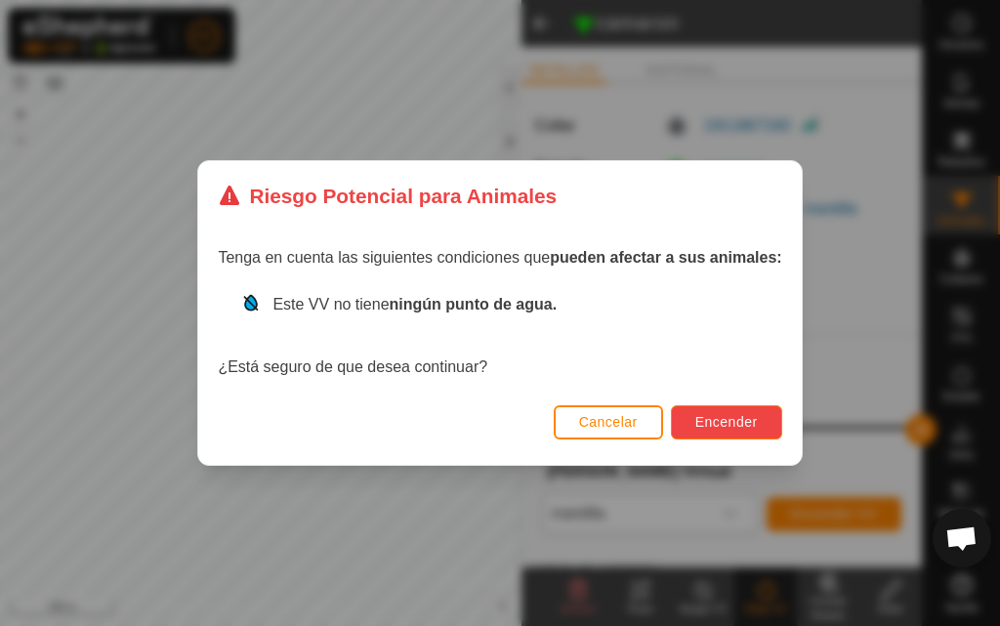
click at [699, 409] on button "Encender" at bounding box center [726, 422] width 111 height 34
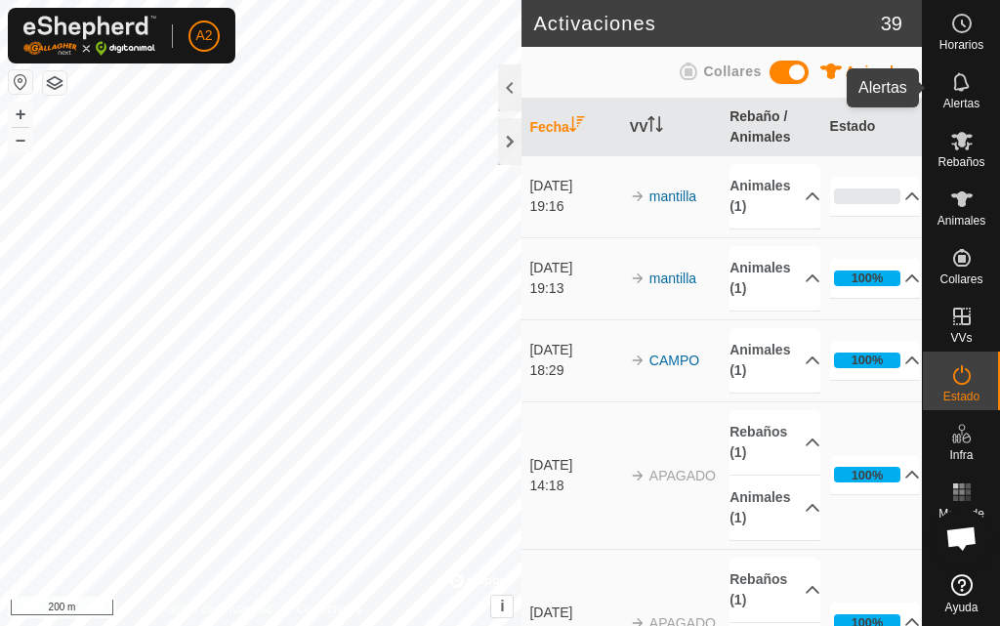
click at [958, 86] on icon at bounding box center [962, 81] width 23 height 23
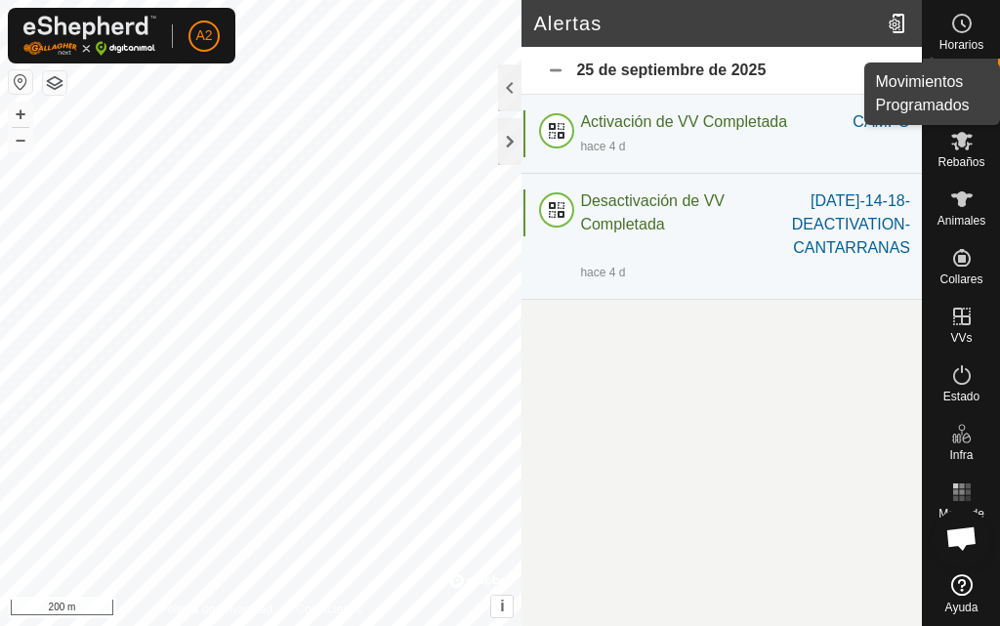
click at [939, 24] on div "Horarios" at bounding box center [961, 29] width 77 height 59
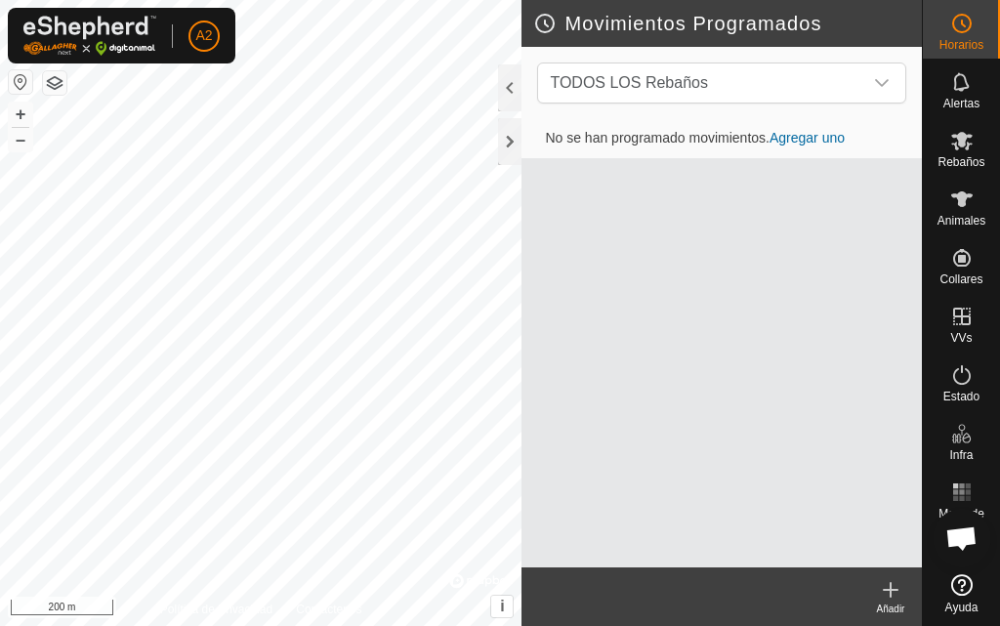
click at [938, 30] on div "Horarios" at bounding box center [961, 29] width 77 height 59
click at [982, 137] on div "Rebaños" at bounding box center [961, 146] width 77 height 59
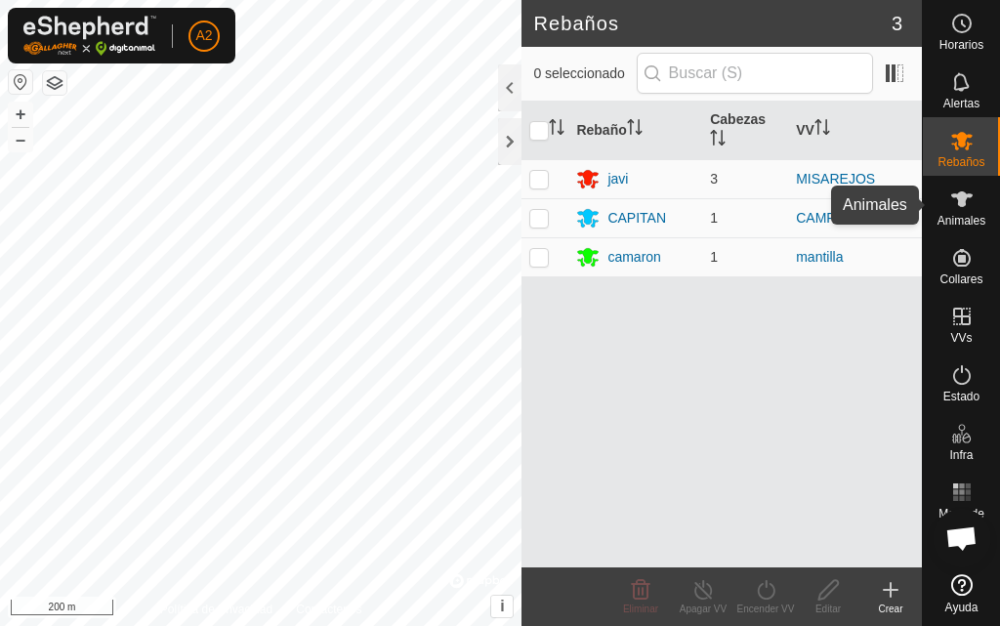
click at [951, 207] on icon at bounding box center [962, 199] width 23 height 23
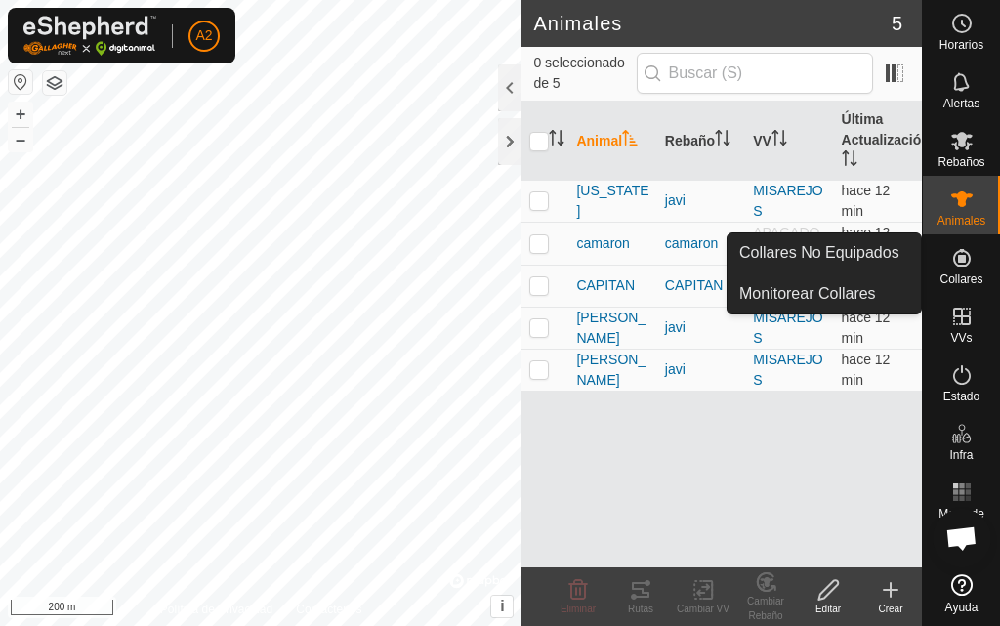
click at [962, 267] on icon at bounding box center [963, 258] width 18 height 18
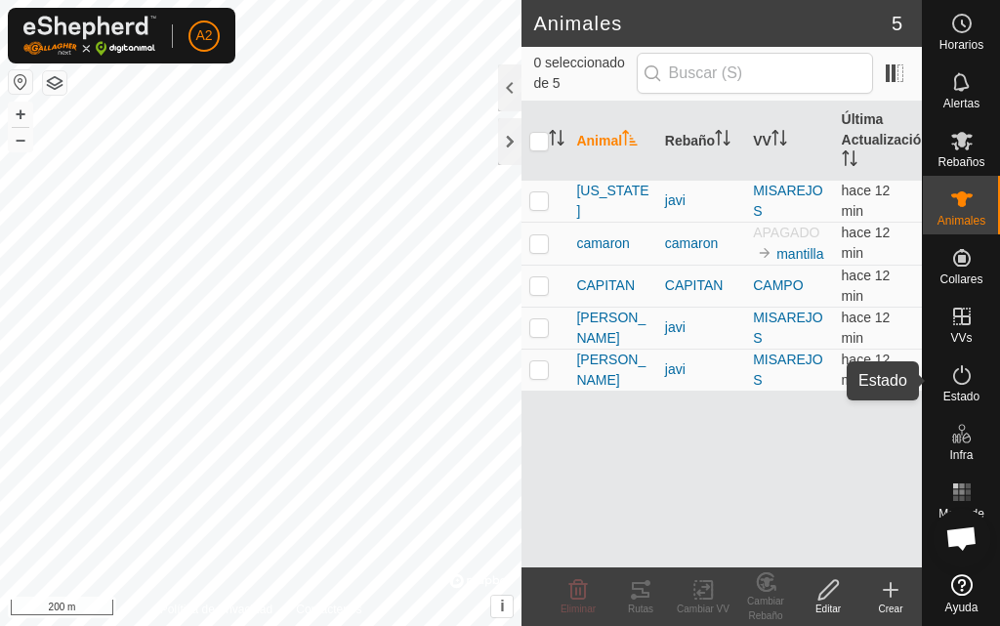
click at [967, 387] on es-activation-svg-icon at bounding box center [962, 375] width 35 height 31
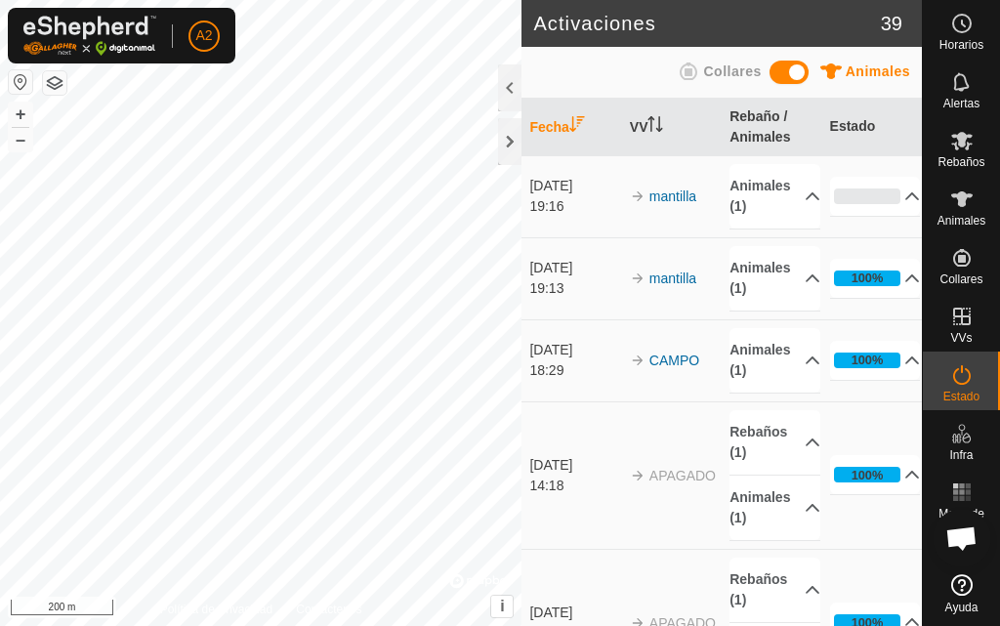
click at [966, 385] on icon at bounding box center [962, 374] width 23 height 23
click at [959, 158] on span "Rebaños" at bounding box center [961, 162] width 47 height 12
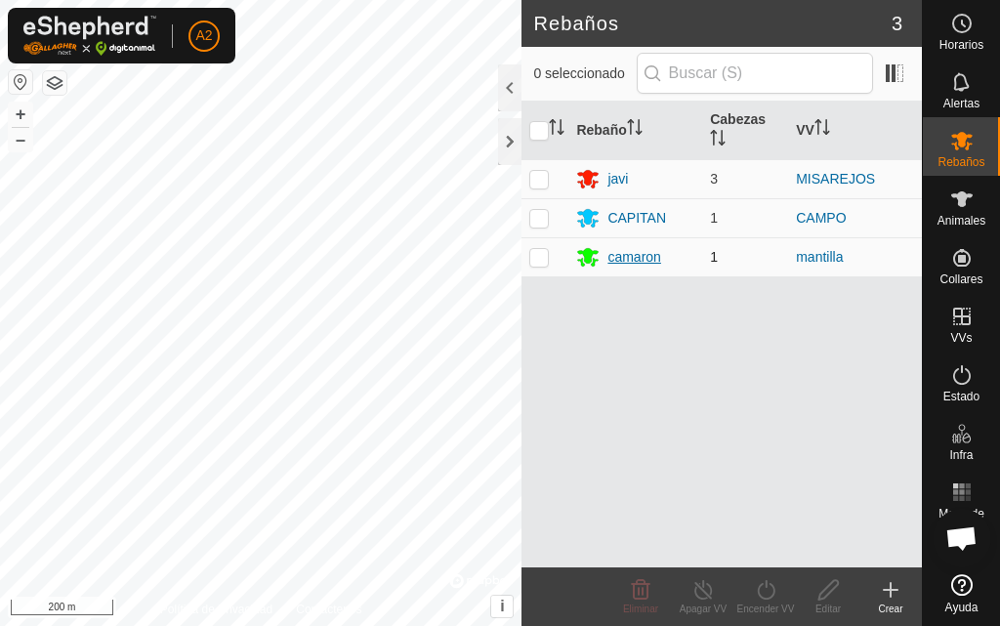
click at [616, 254] on div "camaron" at bounding box center [634, 257] width 53 height 21
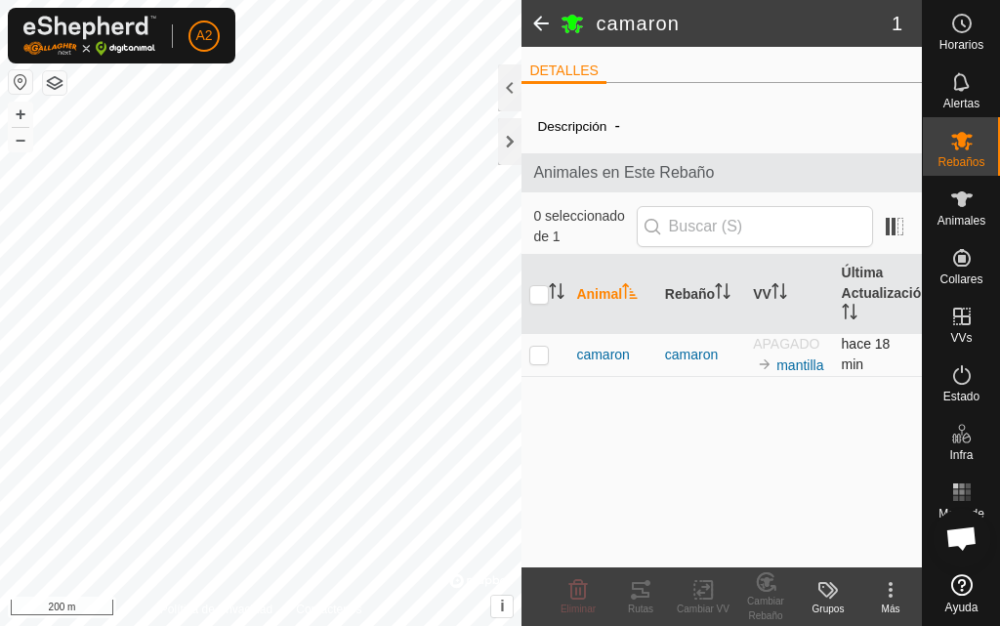
click at [541, 357] on p-checkbox at bounding box center [540, 355] width 20 height 16
checkbox input "true"
click at [698, 356] on div "camaron" at bounding box center [701, 355] width 72 height 21
click at [514, 132] on div at bounding box center [509, 141] width 23 height 47
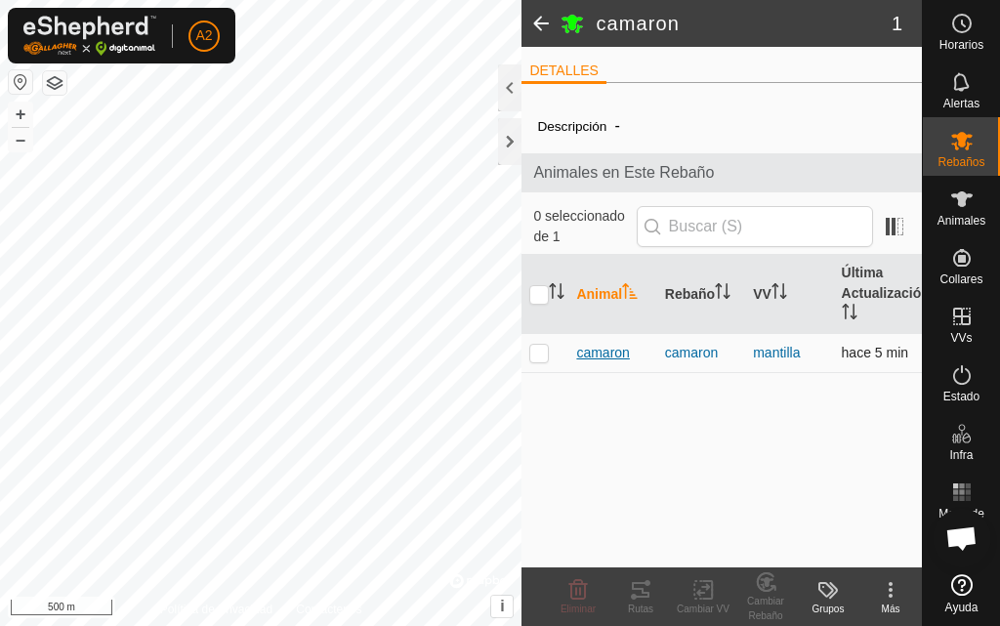
click at [613, 353] on span "camaron" at bounding box center [602, 353] width 53 height 21
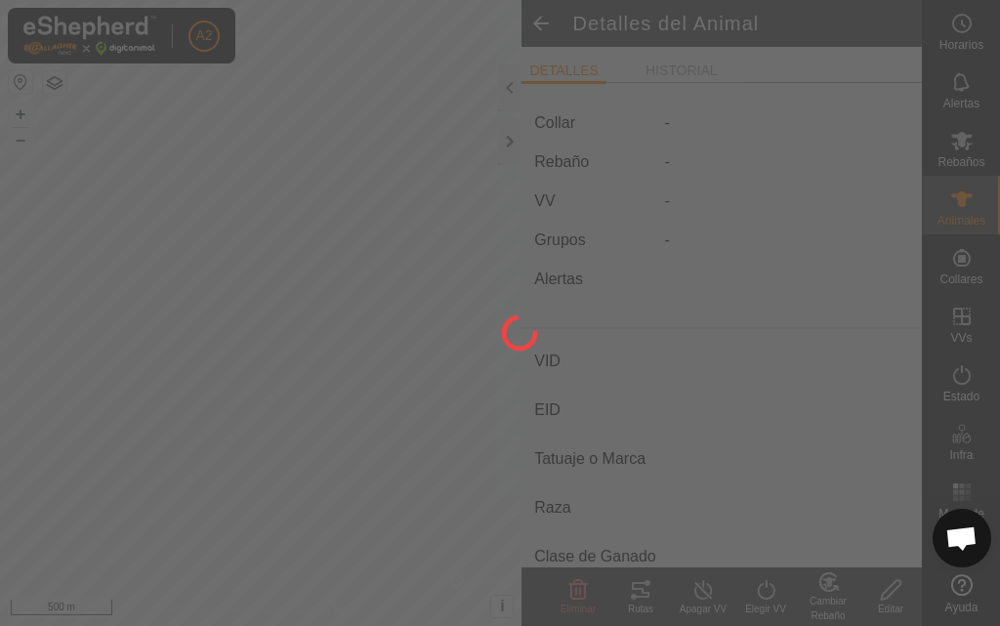
type input "camaron"
type input "-"
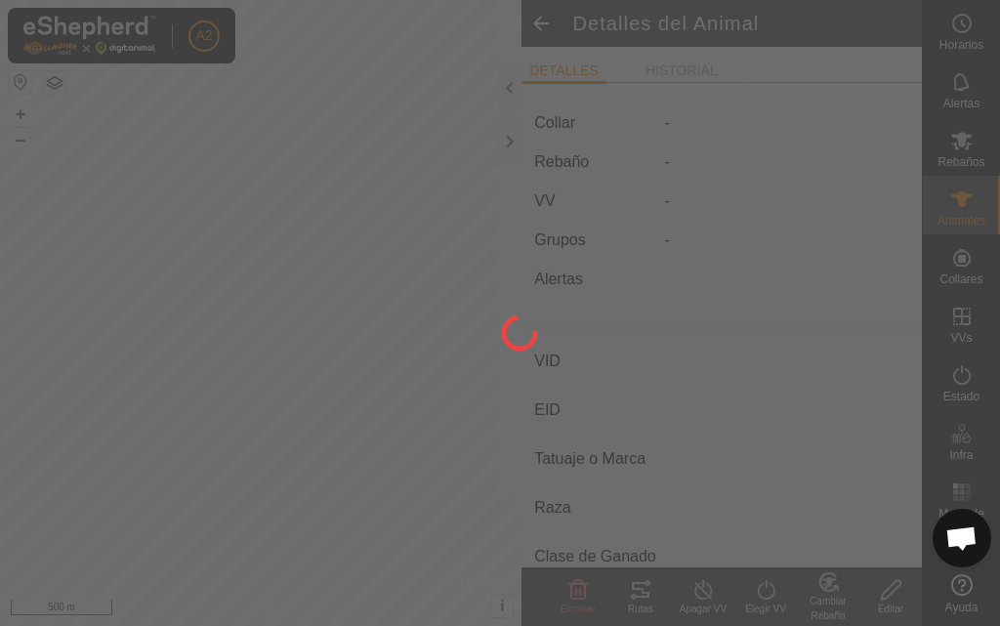
type input "0 kg"
type input "-"
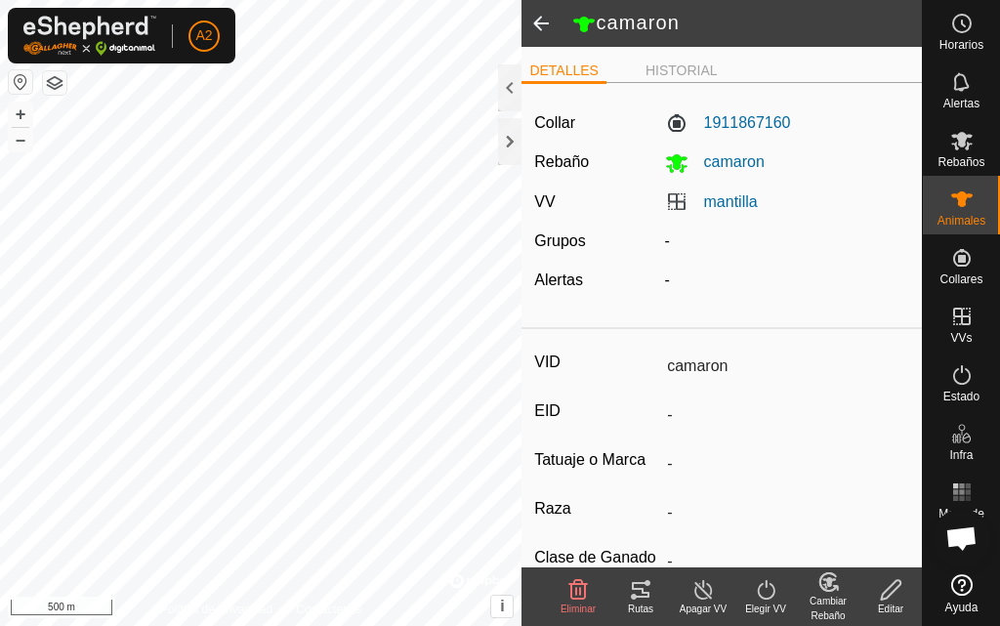
click at [644, 594] on icon at bounding box center [640, 589] width 23 height 23
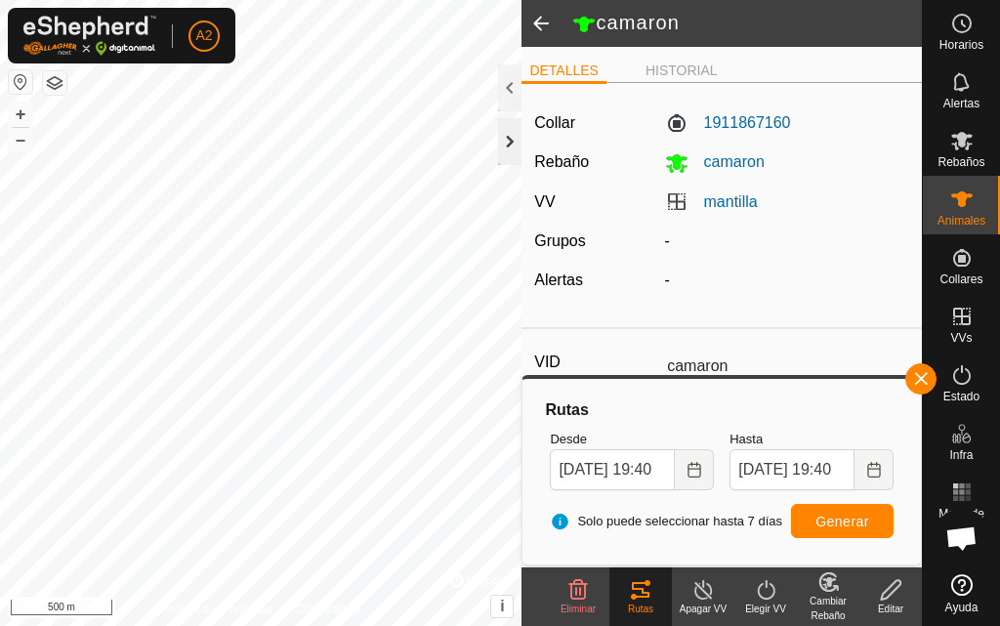
click at [511, 147] on div at bounding box center [509, 141] width 23 height 47
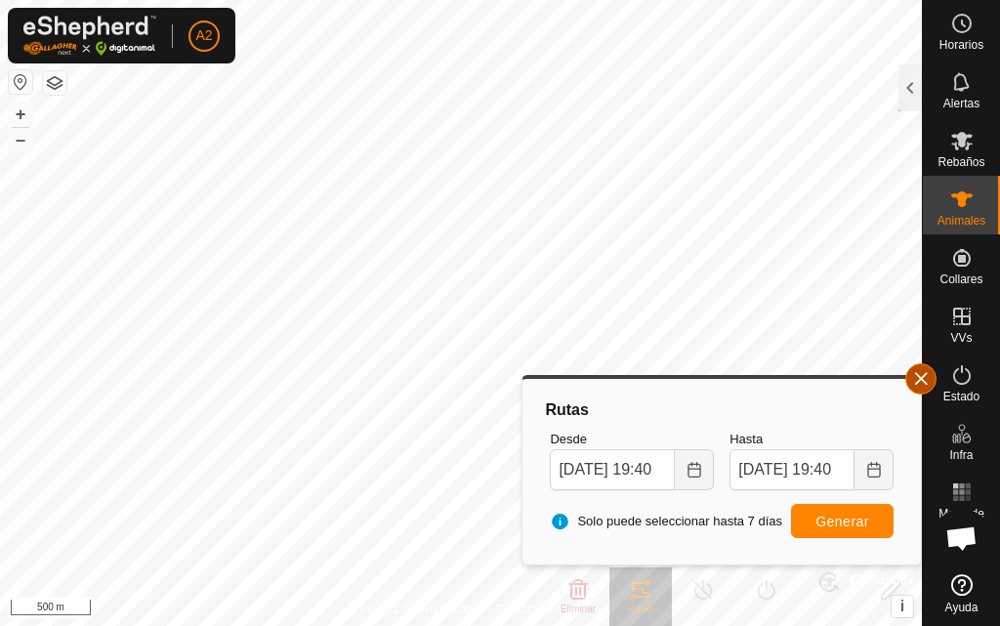
click at [921, 386] on span "button" at bounding box center [921, 379] width 16 height 16
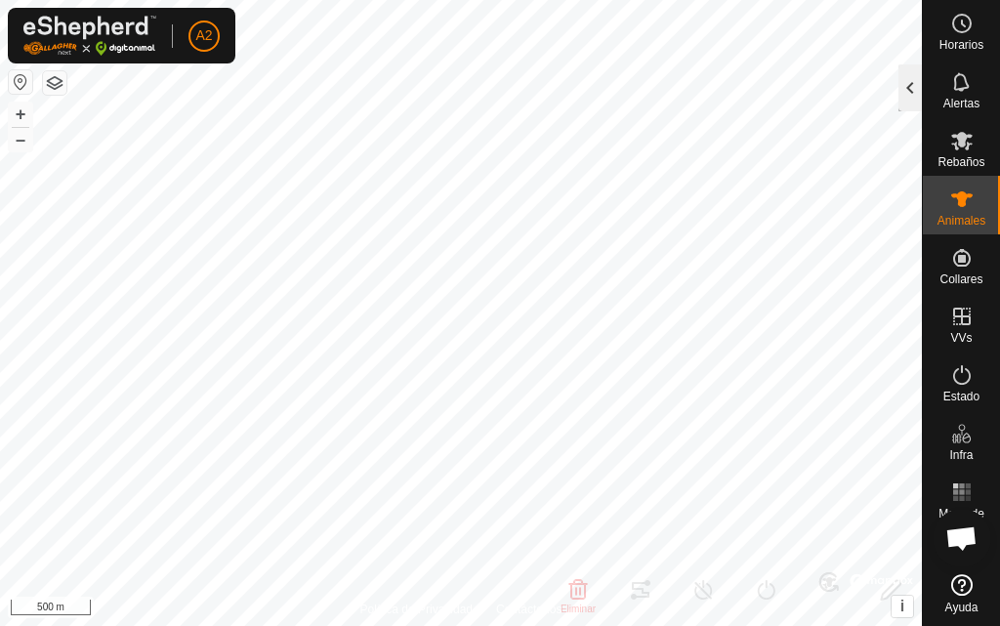
click at [908, 90] on div at bounding box center [910, 87] width 23 height 47
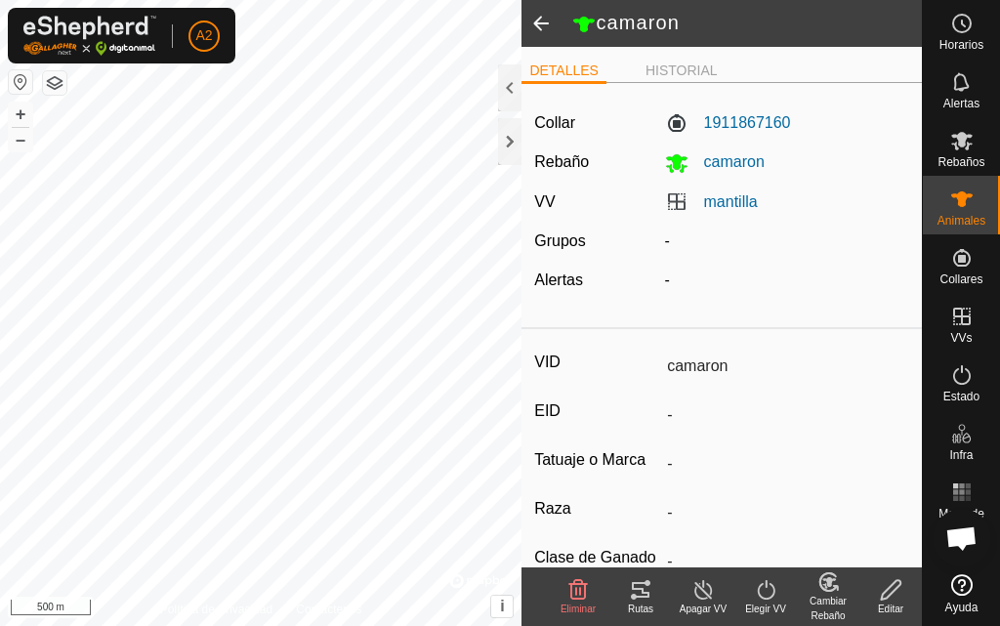
click at [635, 587] on icon at bounding box center [640, 589] width 23 height 23
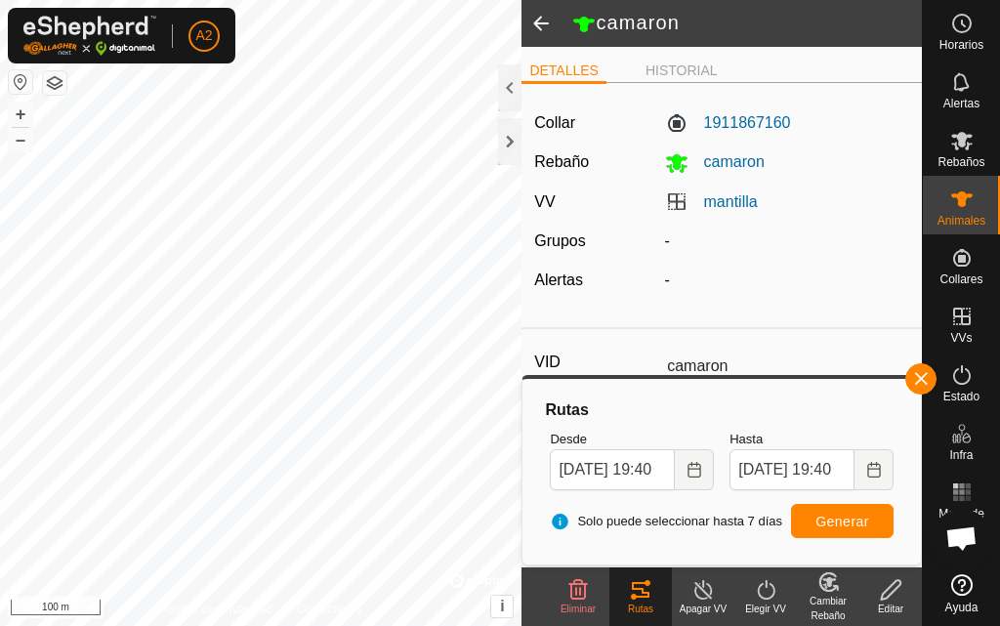
click at [287, 605] on div "Política de Privacidad Contáctenos [GEOGRAPHIC_DATA] + – ⇧ i © Mapbox , © OpenS…" at bounding box center [261, 313] width 522 height 626
click at [889, 594] on icon at bounding box center [891, 590] width 20 height 20
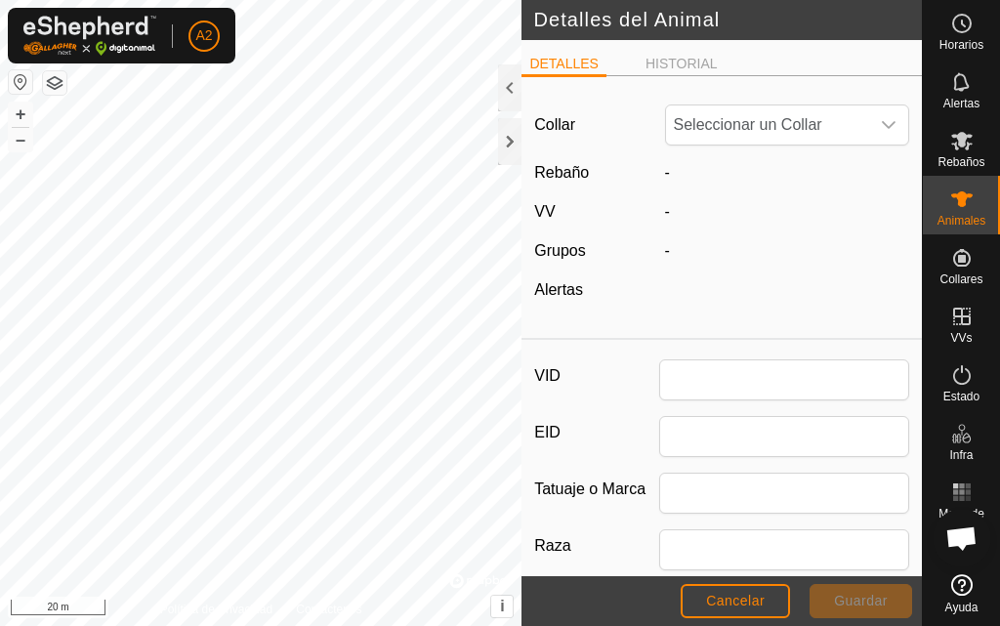
type input "camaron"
type input "0"
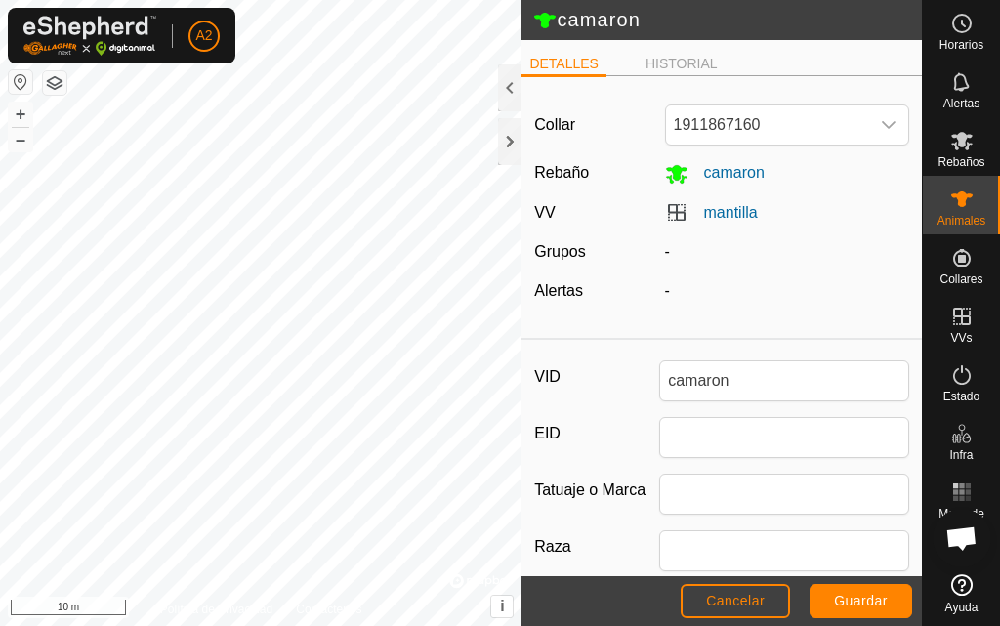
click at [338, 625] on html "A2 Horarios Alertas Rebaños Animales Collares VVs Estado Infra Mapa de Calor Ay…" at bounding box center [500, 313] width 1000 height 626
click at [708, 584] on button "Cancelar" at bounding box center [735, 601] width 109 height 34
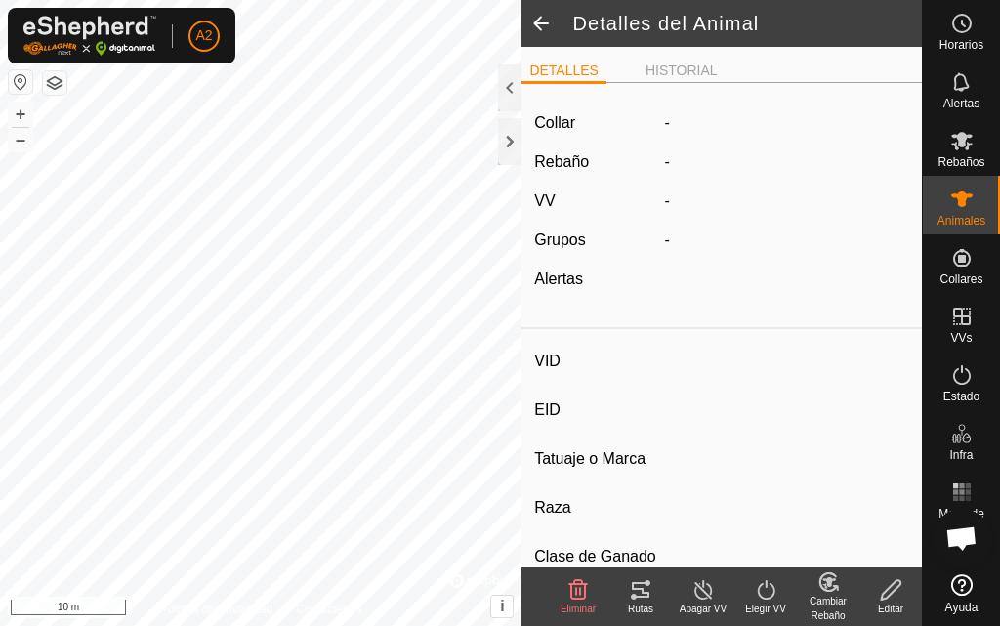
type input "camaron"
type input "-"
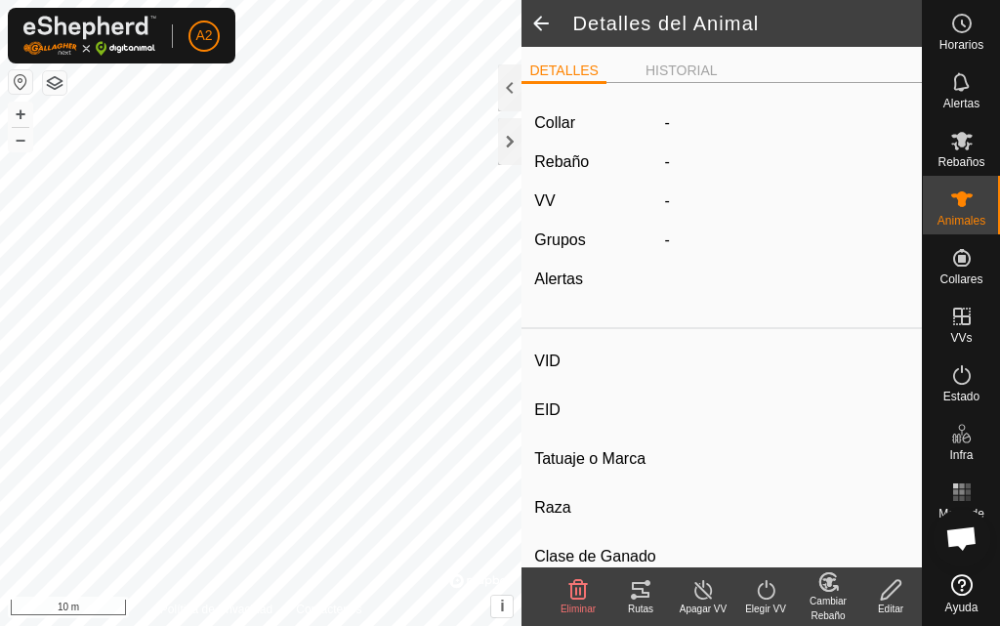
type input "0 kg"
type input "-"
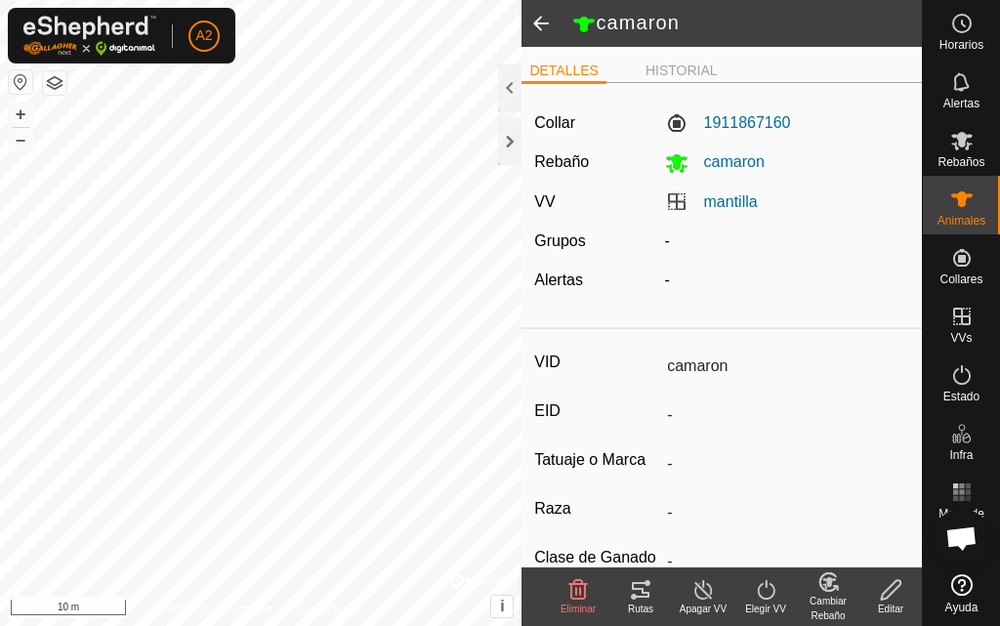
click at [650, 593] on icon at bounding box center [641, 590] width 18 height 16
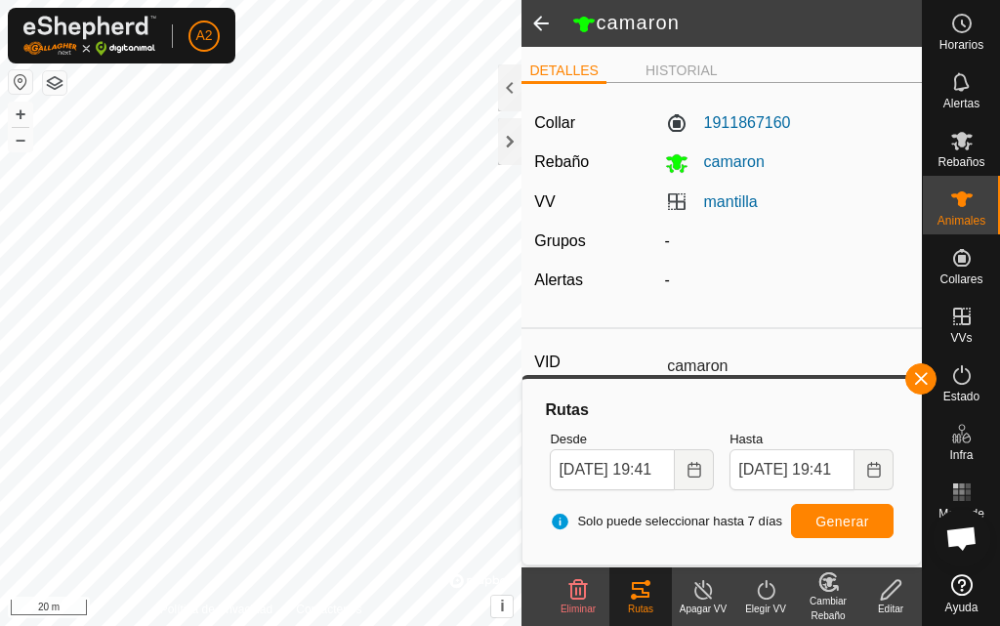
click at [183, 625] on html "A2 Horarios Alertas Rebaños Animales Collares VVs Estado Infra Mapa de Calor Ay…" at bounding box center [500, 313] width 1000 height 626
click at [881, 595] on icon at bounding box center [891, 589] width 24 height 23
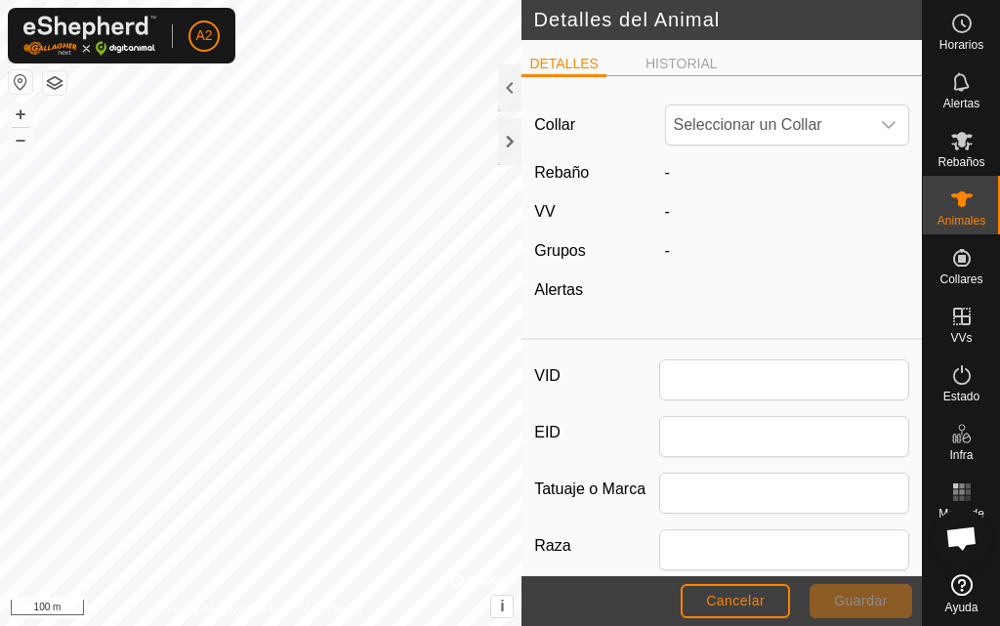
type input "camaron"
type input "0"
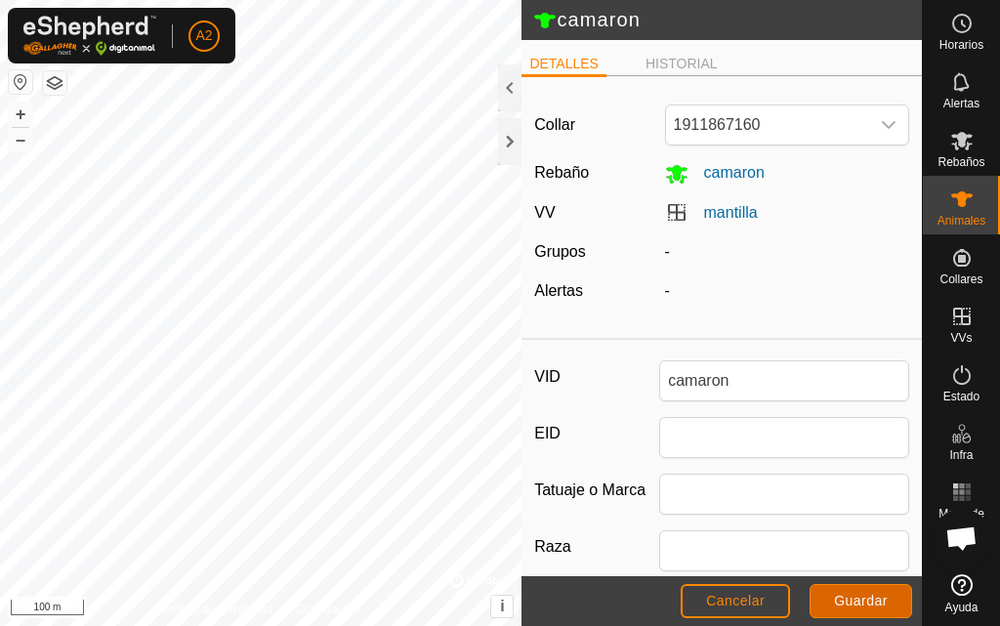
click at [855, 591] on button "Guardar" at bounding box center [861, 601] width 103 height 34
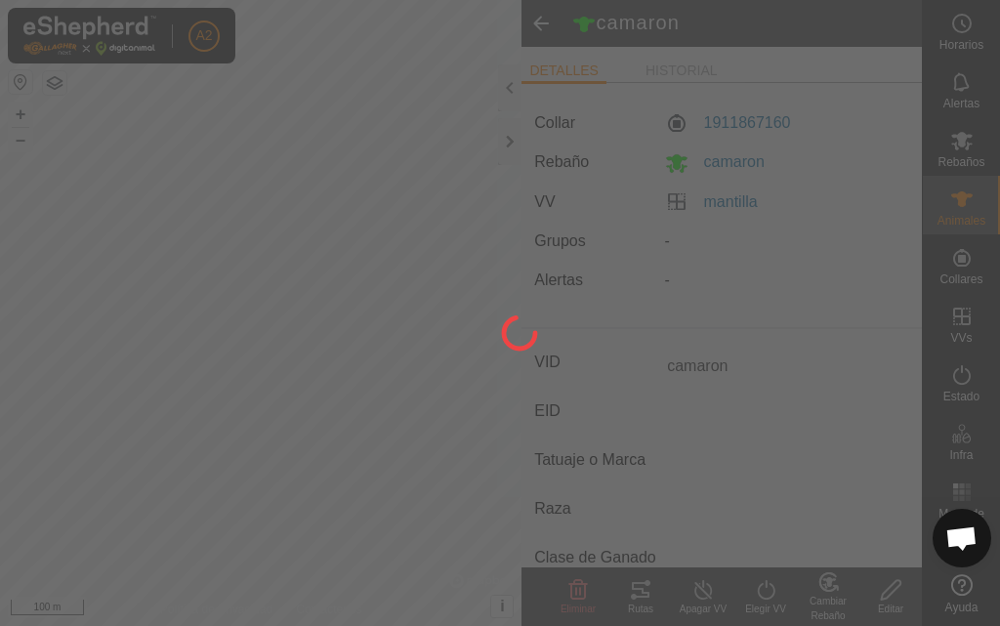
type input "-"
type input "0 kg"
type input "-"
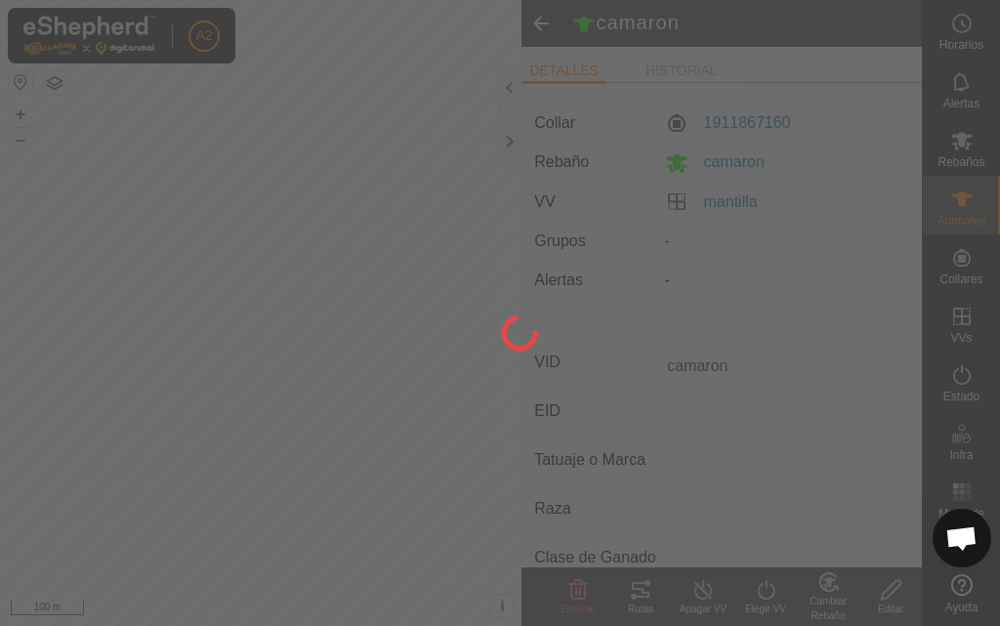
type input "-"
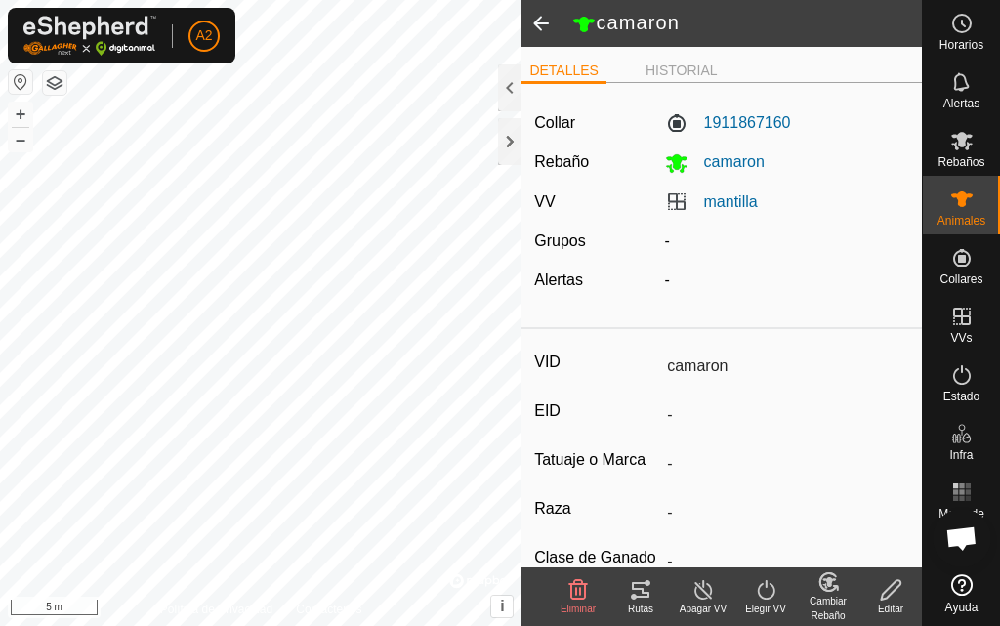
click at [451, 0] on html "A2 Horarios Alertas Rebaños Animales Collares VVs Estado Infra Mapa de Calor Ay…" at bounding box center [500, 313] width 1000 height 626
click at [504, 144] on div at bounding box center [509, 141] width 23 height 47
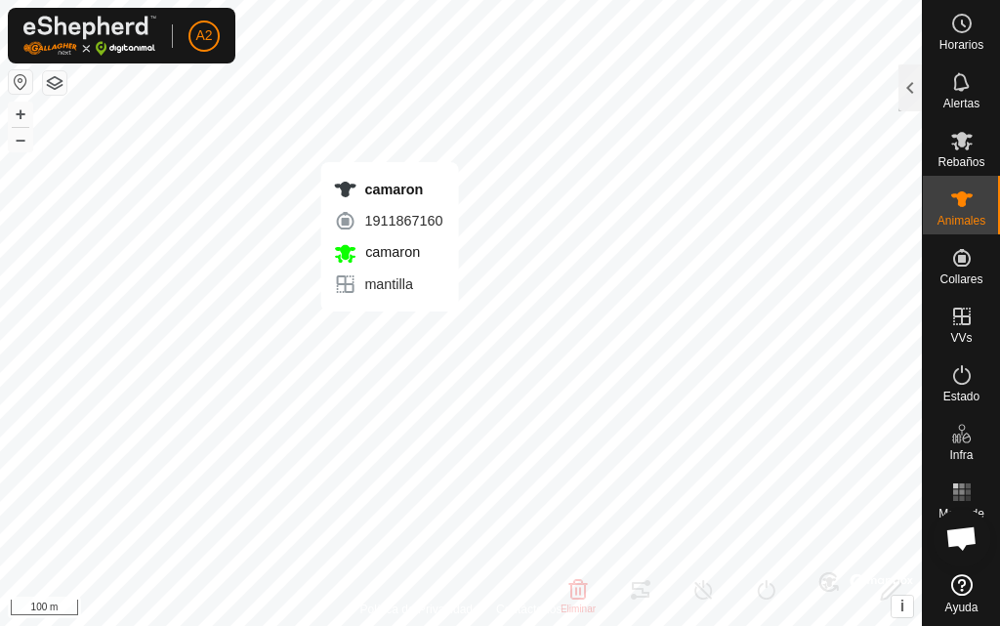
type input "camaron"
type input "-"
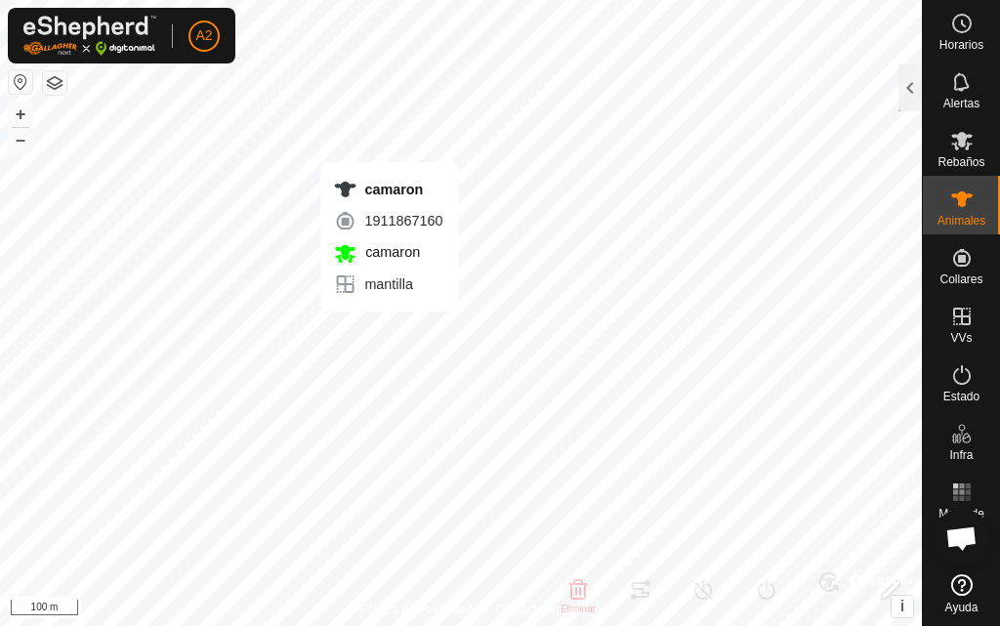
type input "0 kg"
type input "-"
type input "CAPITAN"
type input "-"
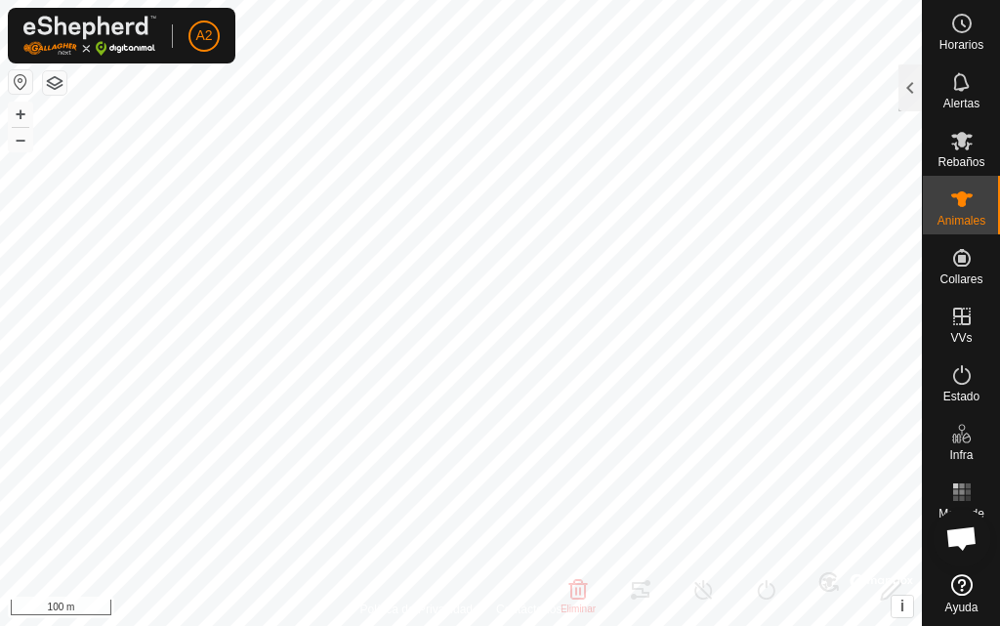
type input "-"
type input "0 kg"
type input "-"
click at [958, 209] on icon at bounding box center [962, 199] width 23 height 23
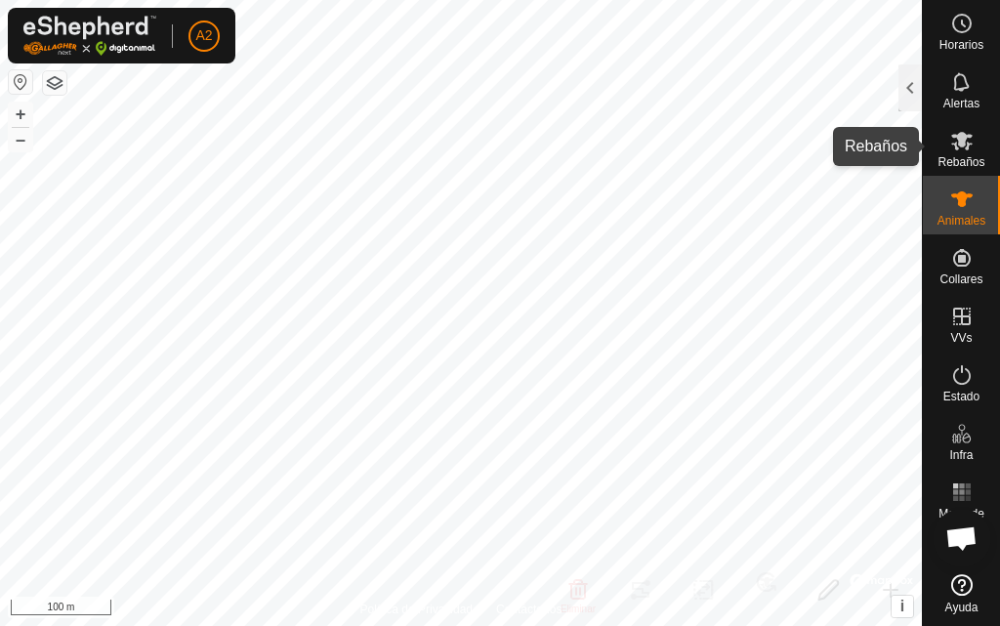
click at [951, 152] on es-mob-svg-icon at bounding box center [962, 140] width 35 height 31
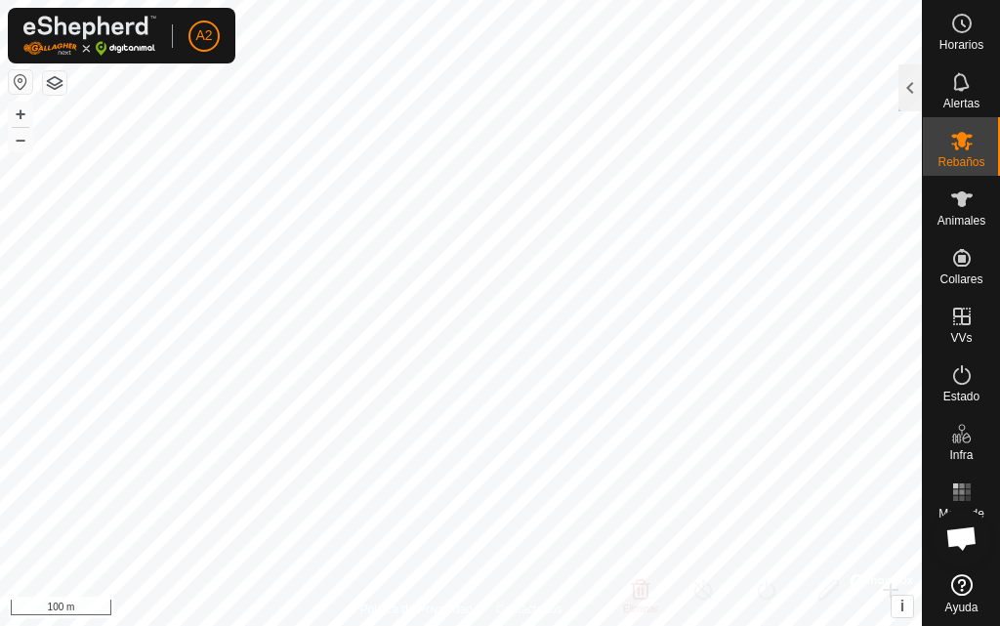
click at [942, 154] on div "Rebaños" at bounding box center [961, 146] width 77 height 59
click at [905, 92] on div at bounding box center [910, 87] width 23 height 47
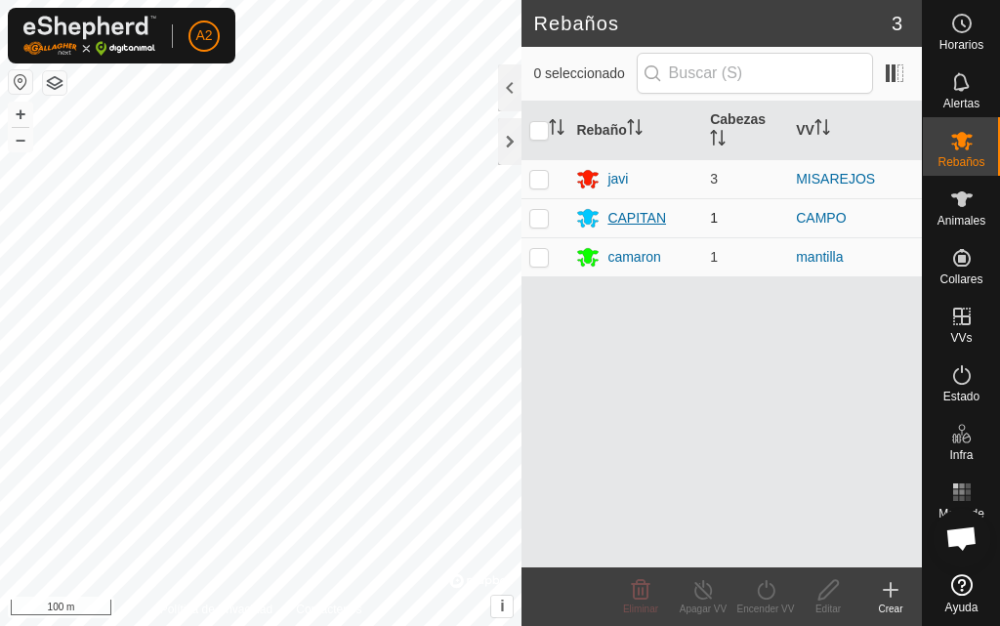
click at [666, 215] on div "CAPITAN" at bounding box center [637, 218] width 59 height 21
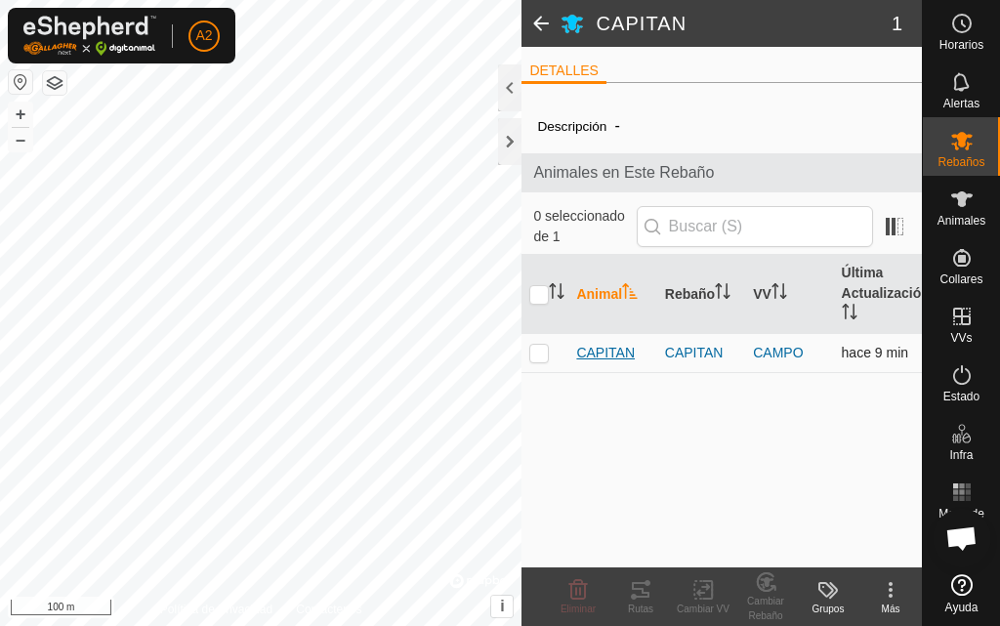
click at [596, 350] on span "CAPITAN" at bounding box center [605, 353] width 59 height 21
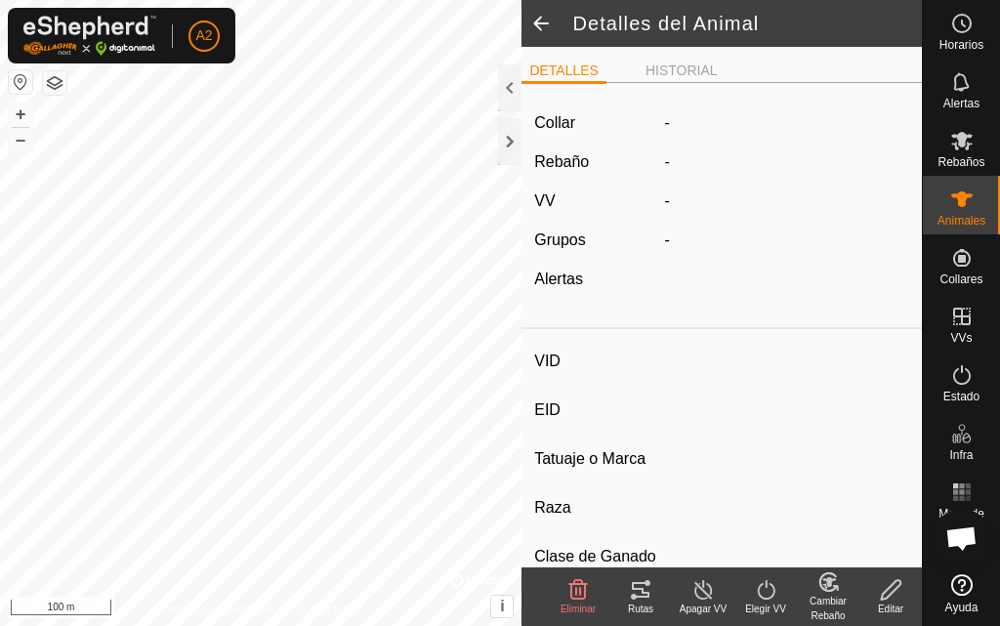
type input "CAPITAN"
type input "-"
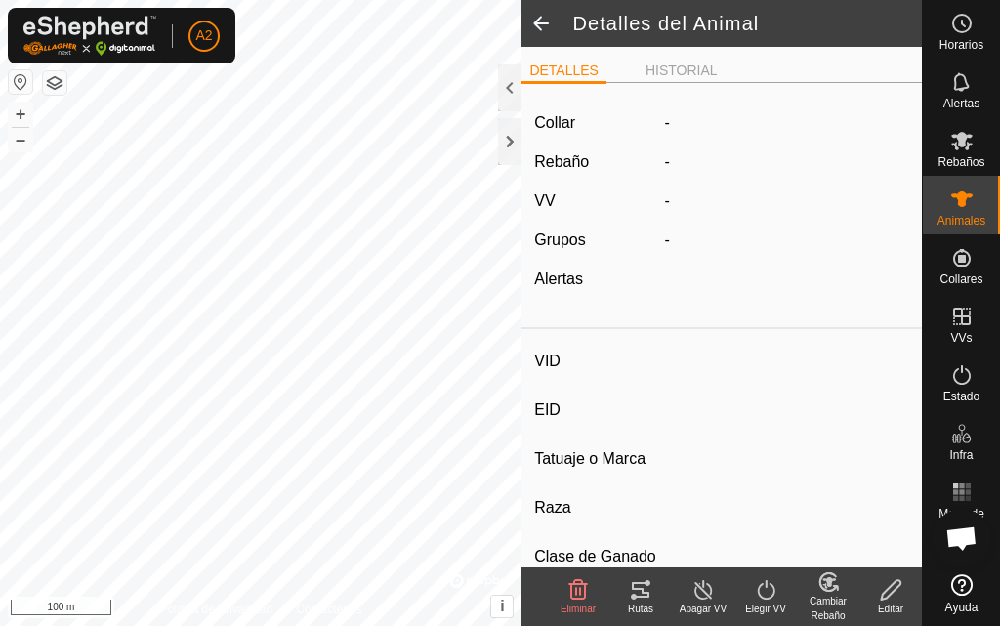
type input "0 kg"
type input "-"
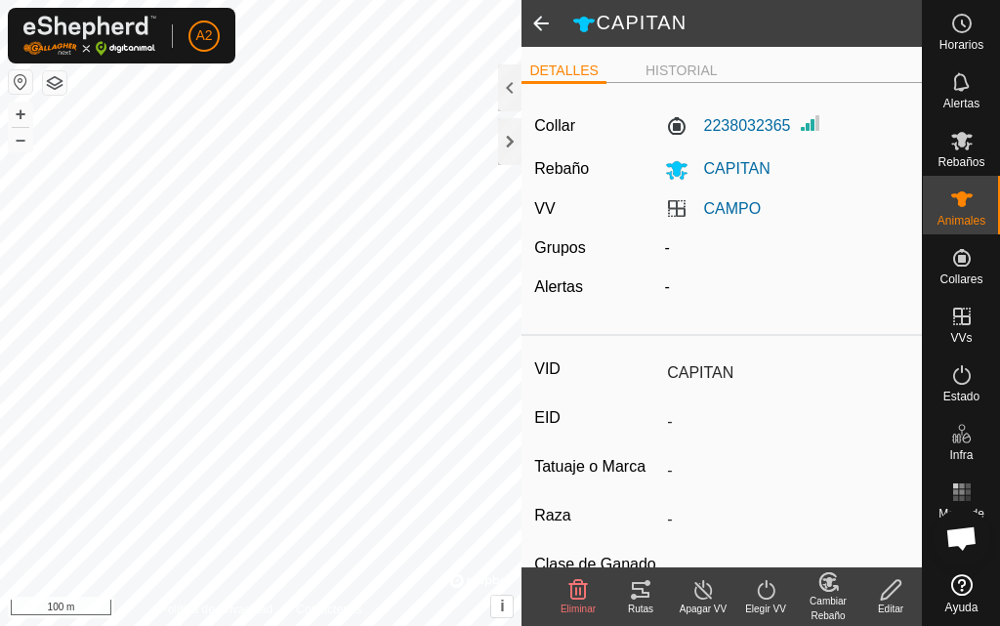
click at [644, 597] on icon at bounding box center [641, 590] width 18 height 16
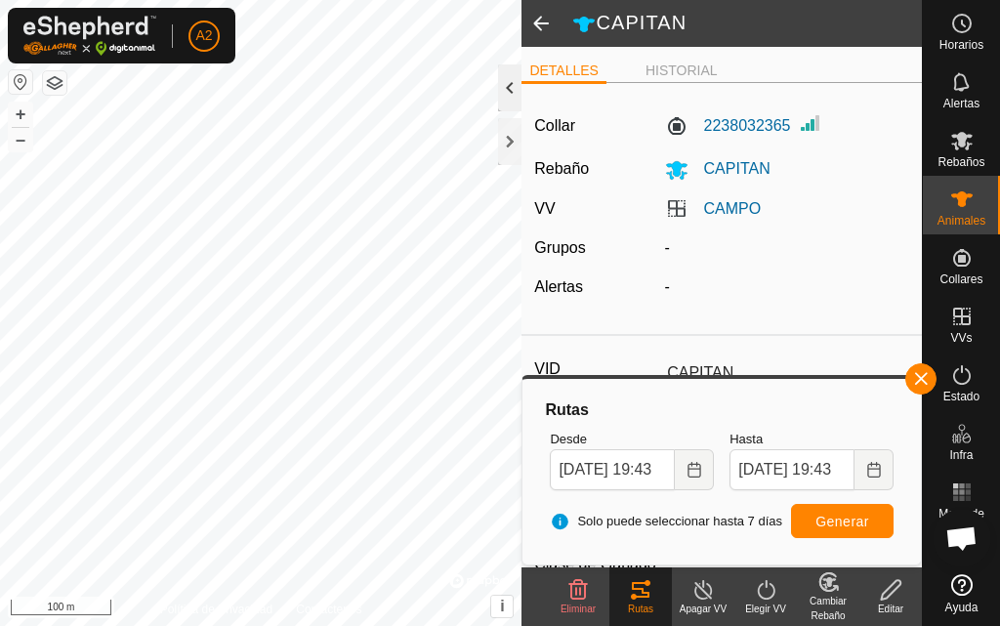
click at [516, 87] on div at bounding box center [509, 87] width 23 height 47
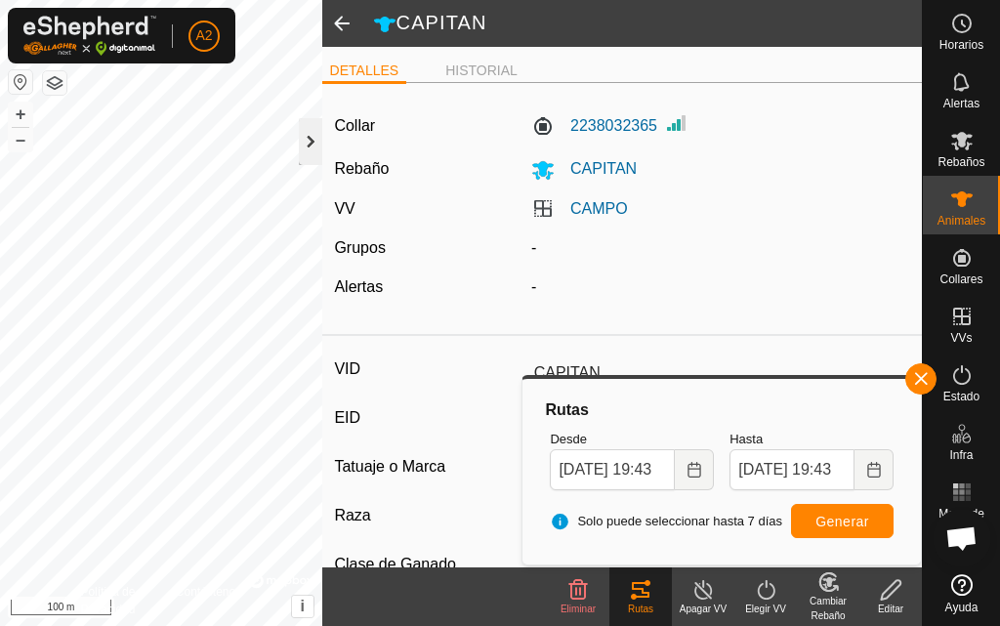
click at [307, 148] on div at bounding box center [310, 141] width 23 height 47
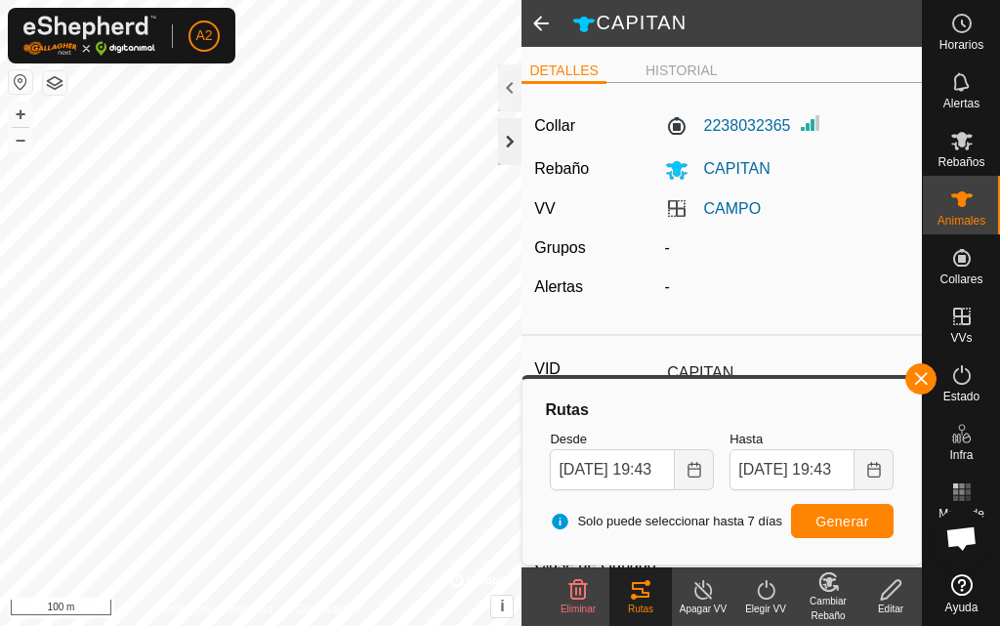
click at [518, 140] on div at bounding box center [509, 141] width 23 height 47
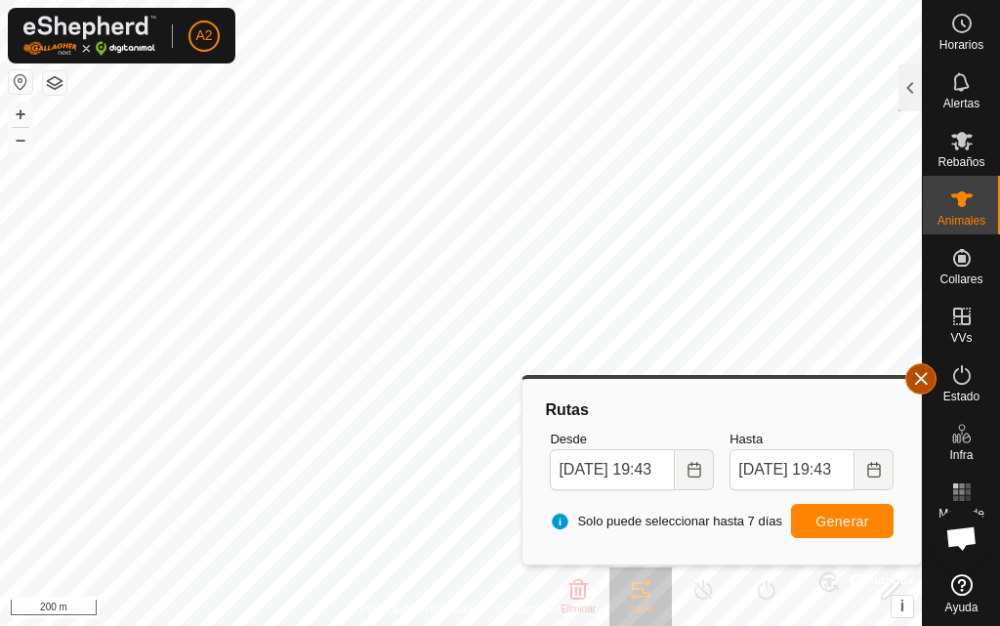
click at [928, 374] on button "button" at bounding box center [921, 378] width 31 height 31
